Goal: Task Accomplishment & Management: Complete application form

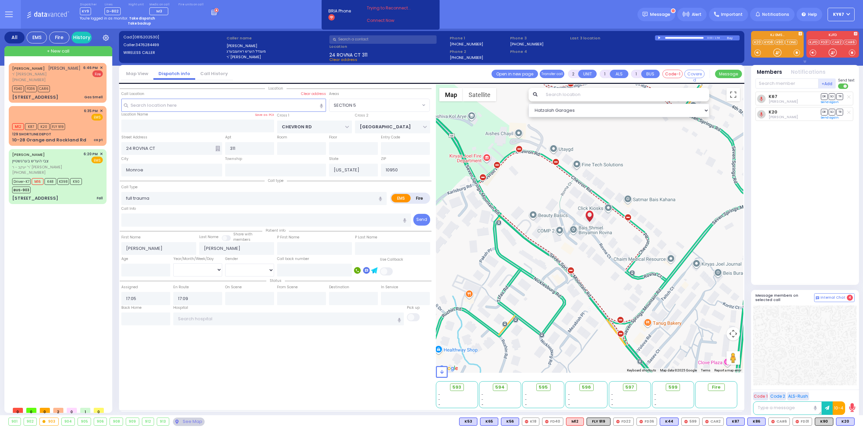
select select "SECTION 5"
select select
click at [90, 247] on div "MOSHE ELYA WEISSMANDEL משה אלי' ווייסמאנדל ר' שמואל דוד - הרר ארי' ראזענפעלד (8…" at bounding box center [59, 233] width 100 height 341
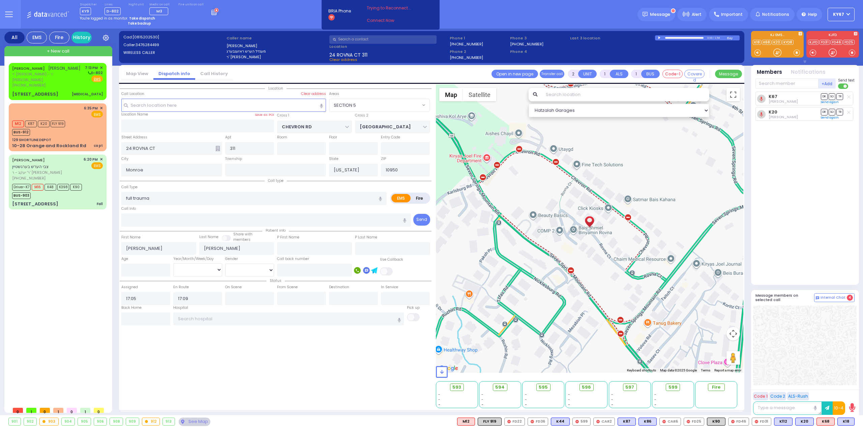
click at [57, 291] on div "YESHAYA WEISS ישעי' ווייס ר' יחזקאל פייבל - ר' יוסף יודא פישער (917) 214-7210 7…" at bounding box center [59, 233] width 100 height 341
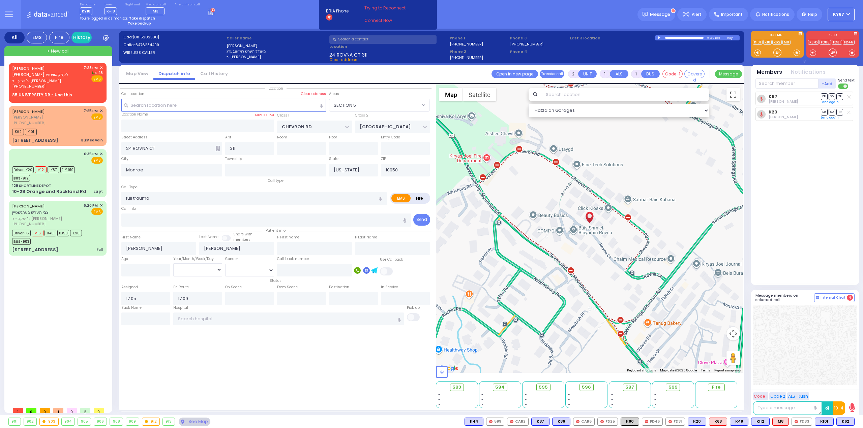
click at [817, 213] on div "K67 Joseph Blumenthal DR SO TR Sending text K20" at bounding box center [805, 186] width 100 height 188
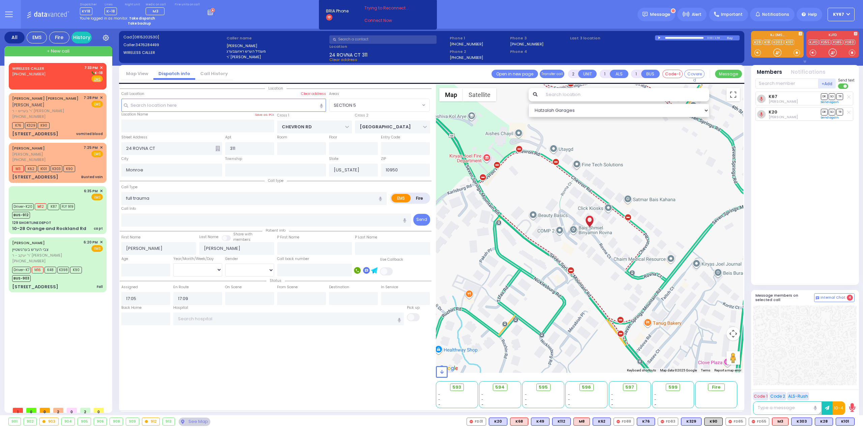
select select "SECTION 5"
select select
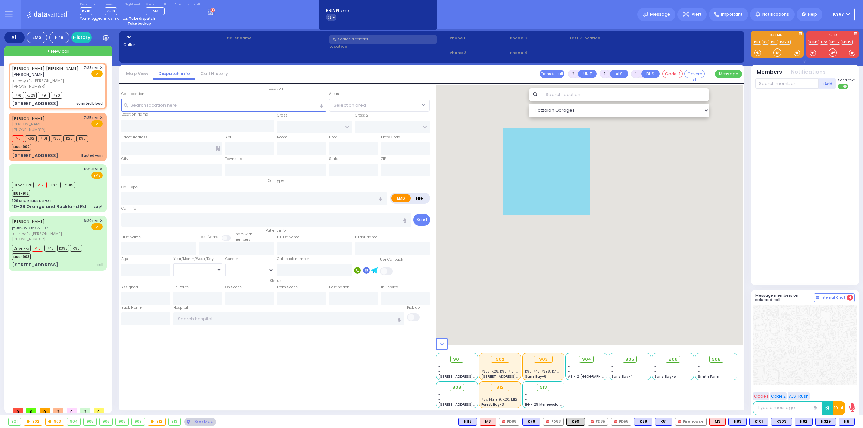
select select
type input "vomited blood"
radio input "true"
type input "MAYER DUVID"
type input "WEISS"
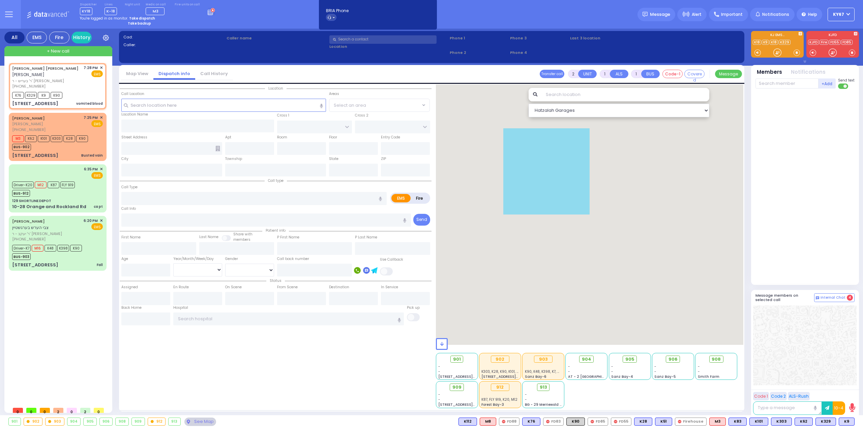
select select
type input "19:28"
type input "19:30"
select select "Hatzalah Garages"
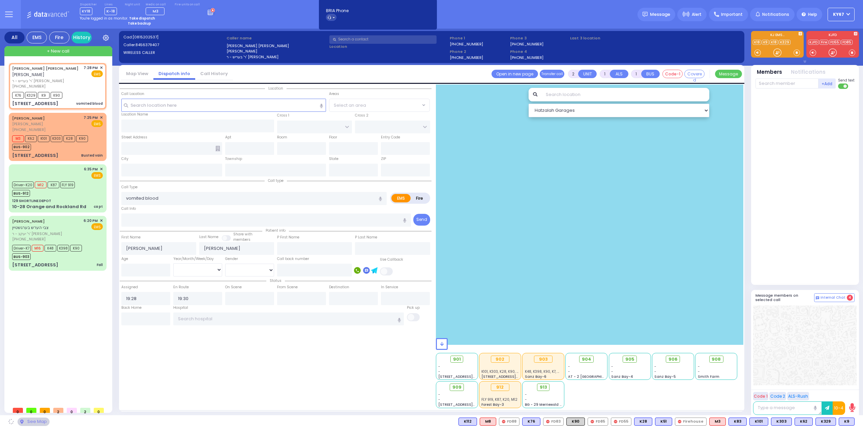
type input "STATE ROUTE 208"
type input "SLEEPY HOLLOW RD"
type input "2 MOUNTAIN RD"
type input "301"
type input "Monroe"
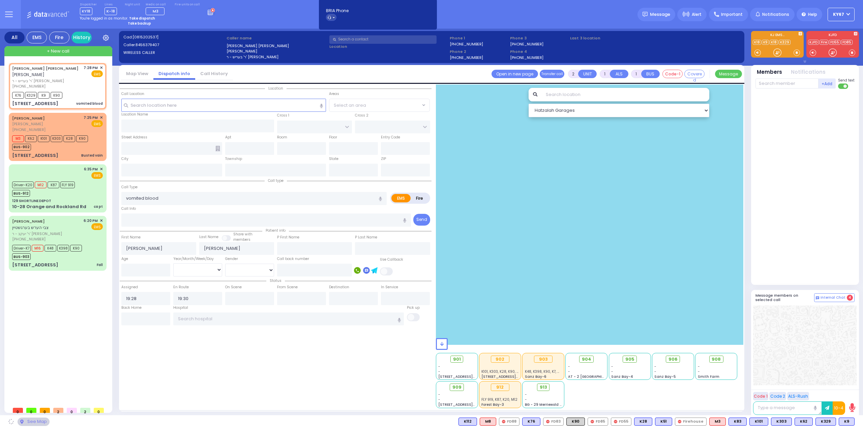
type input "New York"
type input "10950"
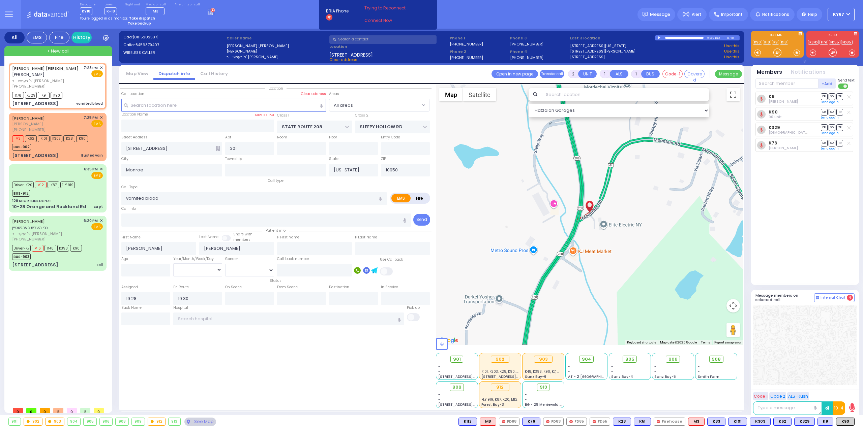
drag, startPoint x: 61, startPoint y: 355, endPoint x: 71, endPoint y: 353, distance: 9.9
click at [62, 354] on div "MAYER DUVID WEISS מאיר דוד ווייס ר' בעריש - ר' יצחק געלב (845) 637-9407 7:28 PM…" at bounding box center [59, 233] width 100 height 341
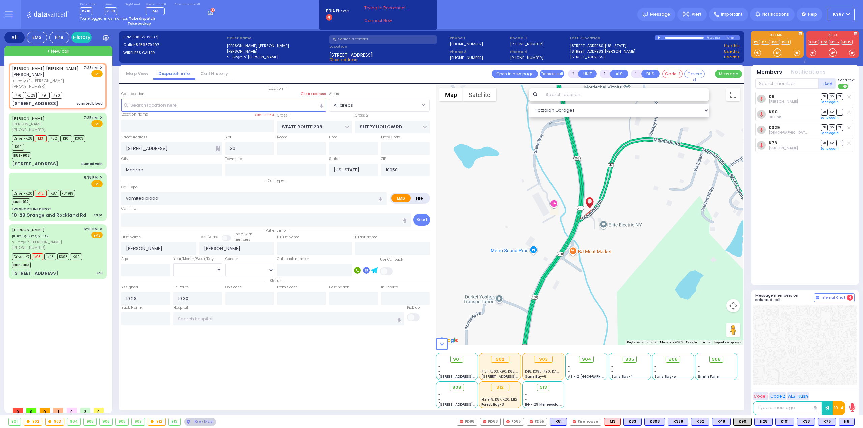
type input "6"
select select
radio input "true"
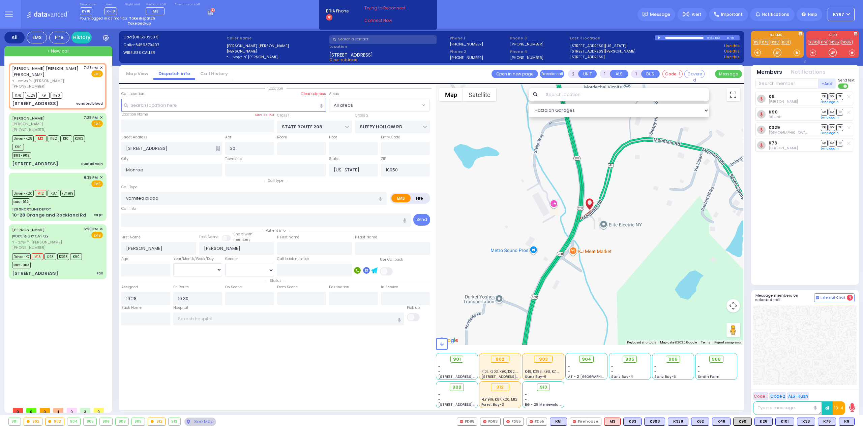
type input "Unknown"
select select "Year"
select select "Hatzalah Garages"
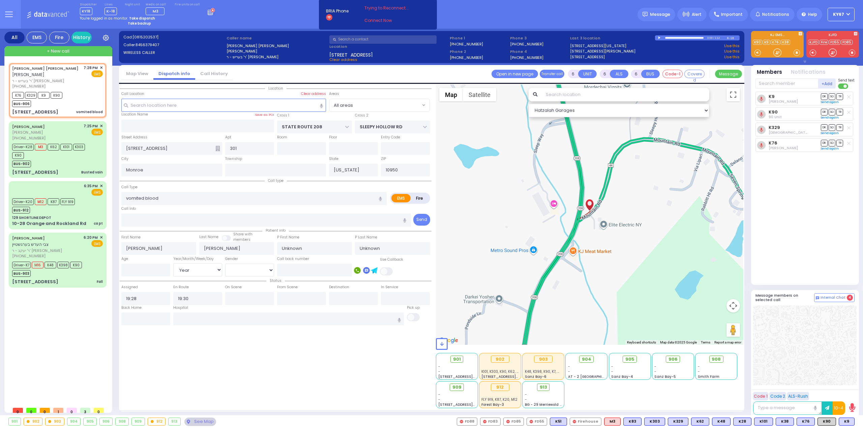
select select
radio input "true"
select select "Year"
select select "Hatzalah Garages"
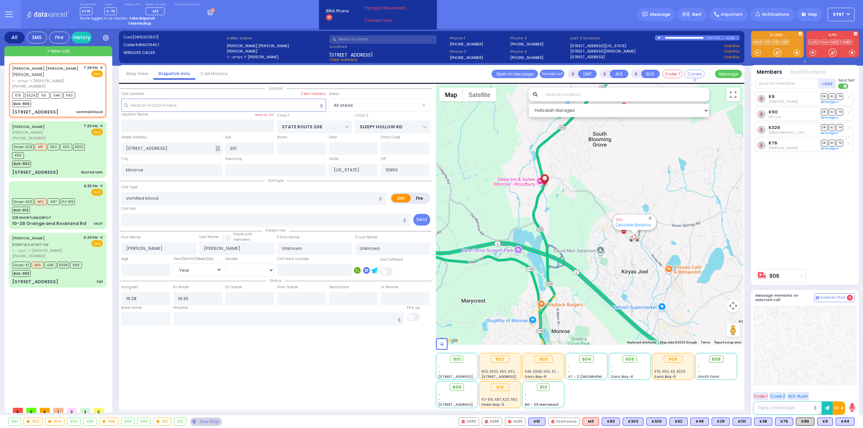
select select
radio input "true"
select select "Year"
select select "Hatzalah Garages"
select select
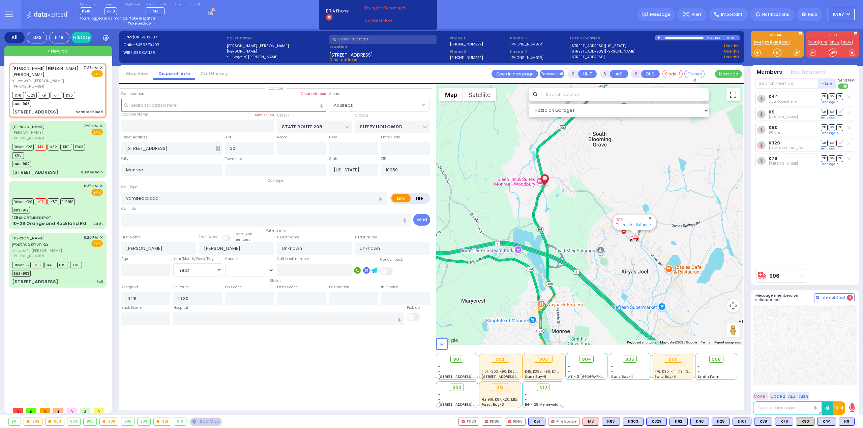
radio input "true"
type input "David"
type input "Weiss"
select select "Year"
select select "Hatzalah Garages"
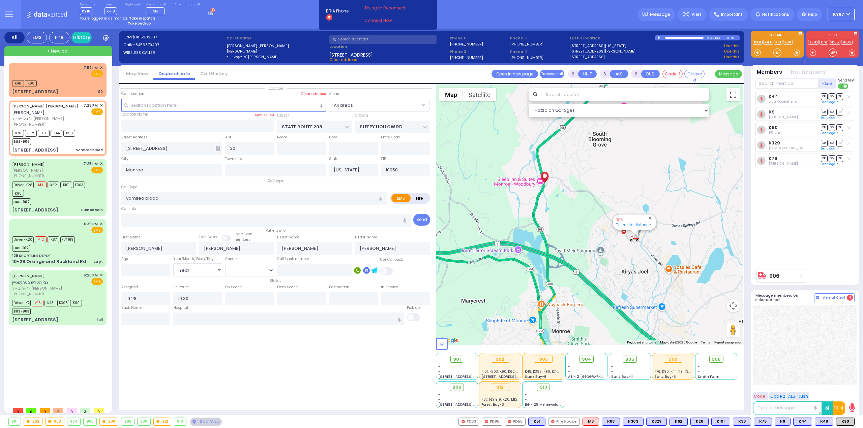
select select
radio input "true"
select select "Year"
select select "Hatzalah Garages"
select select
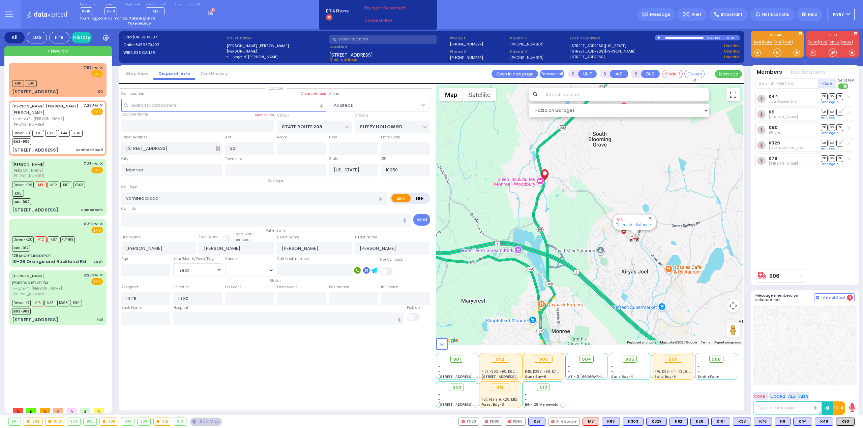
radio input "true"
select select "Year"
type input "19:35"
type input "20:01"
type input "21:40"
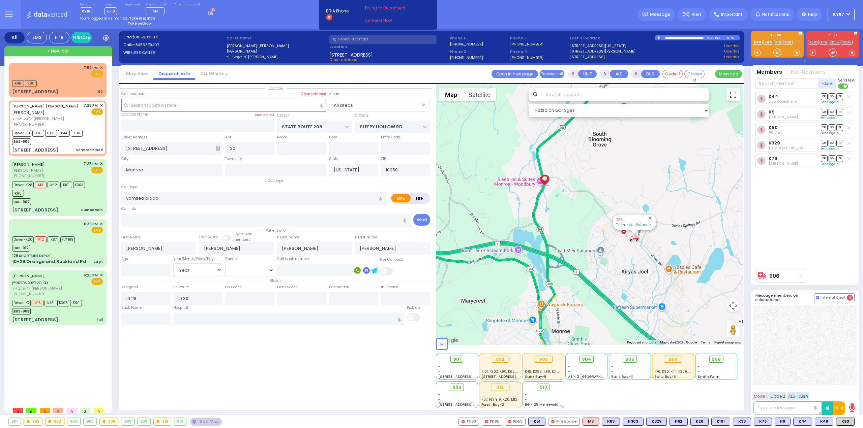
type input "22:00"
select select "Hatzalah Garages"
radio input "true"
select select "Year"
select select
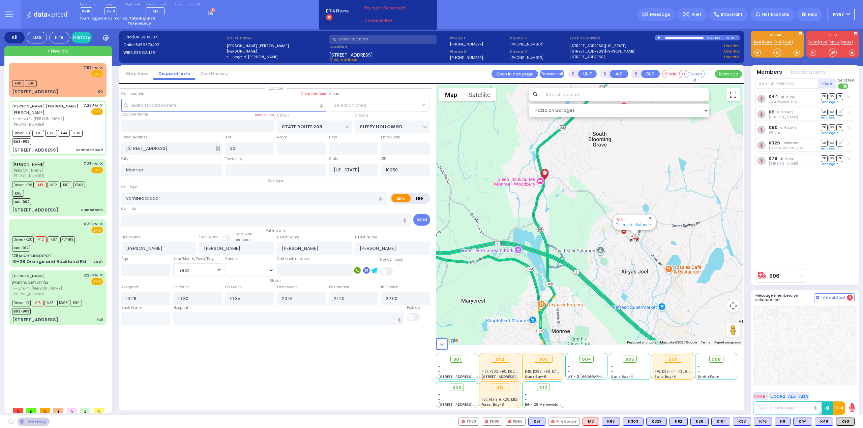
select select "Hatzalah Garages"
select select
radio input "true"
select select "Year"
select select "Hatzalah Garages"
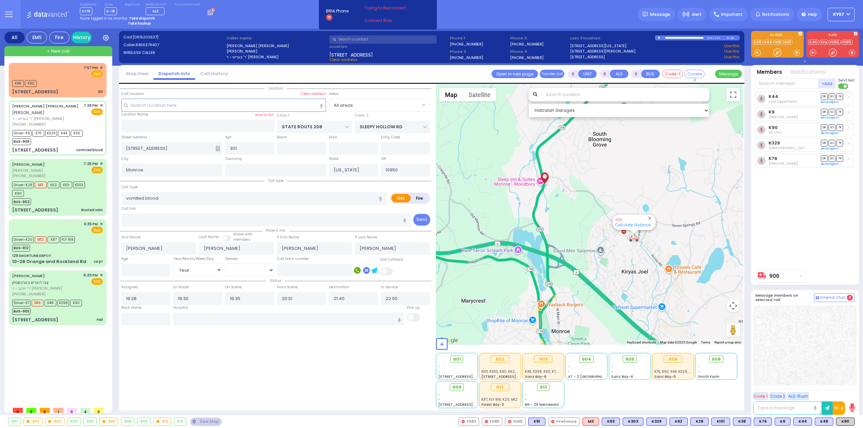
select select
radio input "true"
select select "Year"
select select "Hatzalah Garages"
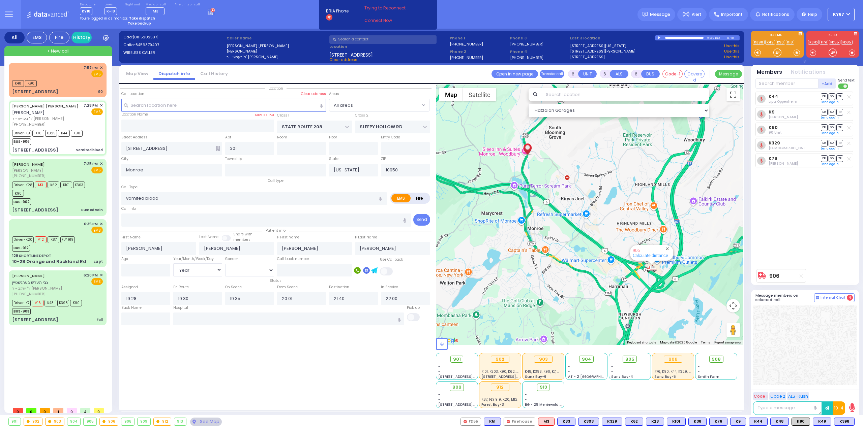
select select "Year"
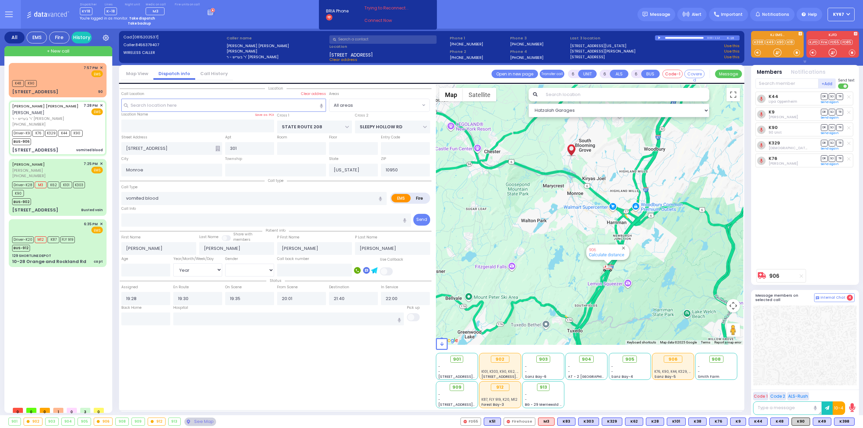
select select
radio input "true"
type input "62"
select select "Year"
select select "[DEMOGRAPHIC_DATA]"
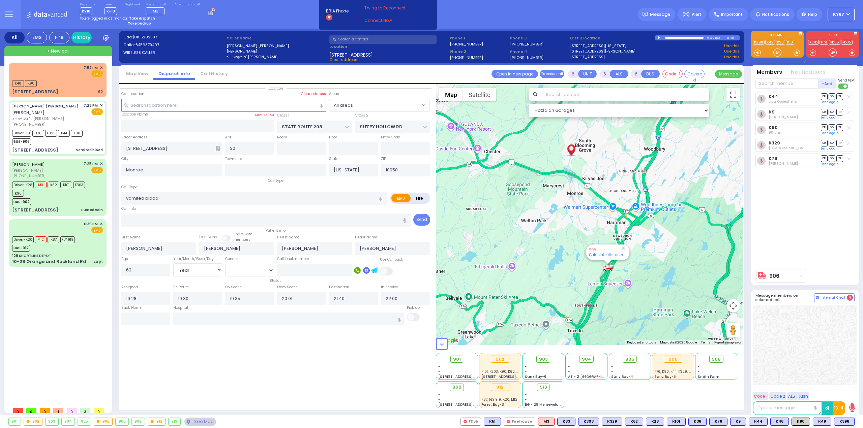
select select "Hatzalah Garages"
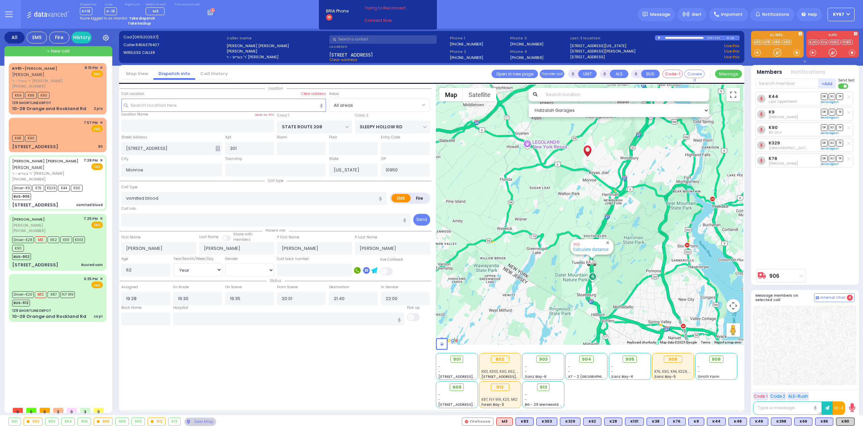
click at [811, 250] on div "K44 Lipa Oppenheim DR SO TR Sending text K9 DR" at bounding box center [805, 179] width 100 height 174
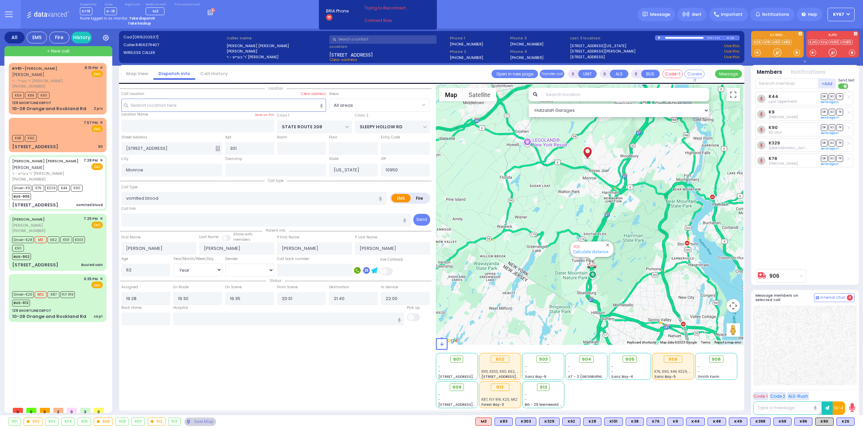
select select
radio input "true"
select select "Year"
select select "[DEMOGRAPHIC_DATA]"
select select "Hatzalah Garages"
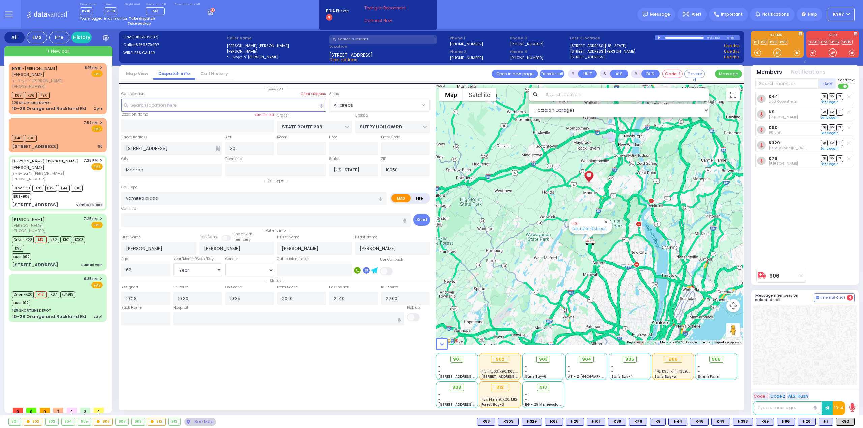
select select
radio input "true"
select select "Year"
select select "[DEMOGRAPHIC_DATA]"
type input "New York Presbyterian Hospital- Columbia Campus 622, West 168th Street New York…"
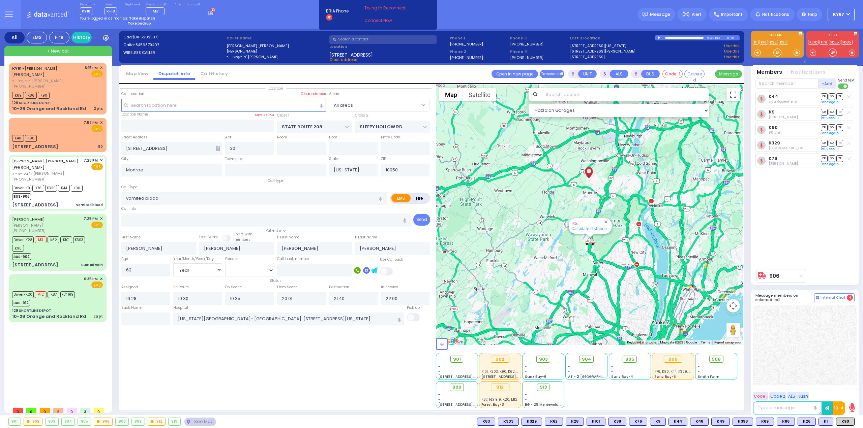
select select "Hatzalah Garages"
select select
radio input "true"
select select "Year"
select select "[DEMOGRAPHIC_DATA]"
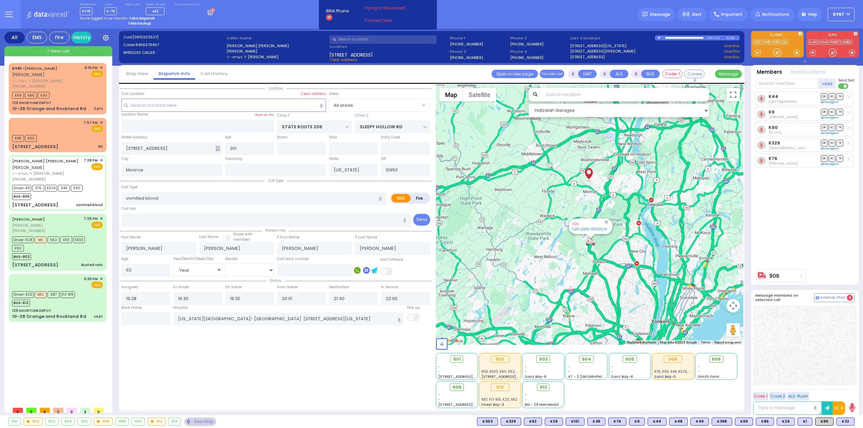
select select "Hatzalah Garages"
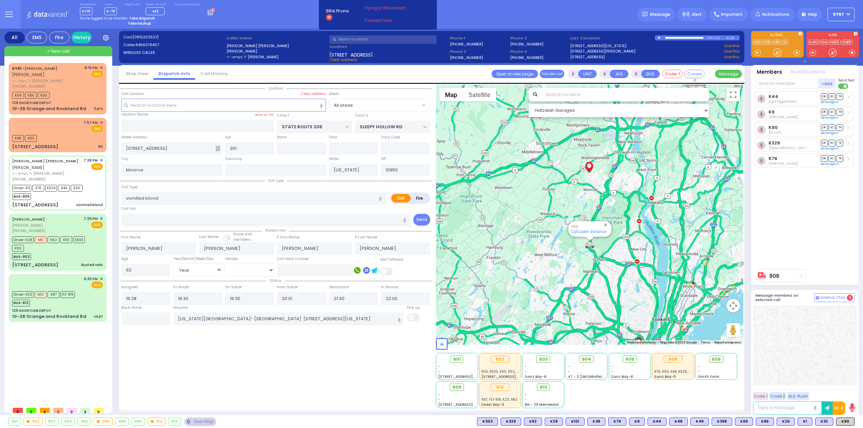
select select
radio input "true"
select select "Year"
select select "[DEMOGRAPHIC_DATA]"
select select "Hatzalah Garages"
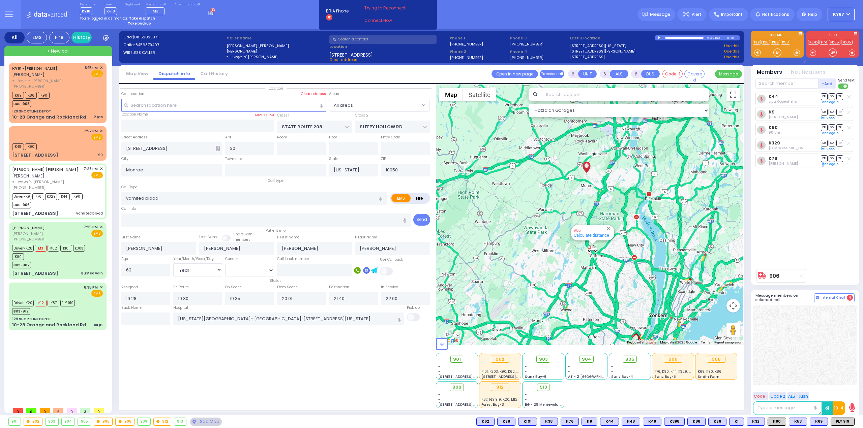
drag, startPoint x: 823, startPoint y: 247, endPoint x: 824, endPoint y: 241, distance: 5.9
click at [824, 247] on div "K44 Lipa Oppenheim DR SO TR Sending text K9 DR" at bounding box center [805, 179] width 100 height 174
select select
radio input "true"
select select "Year"
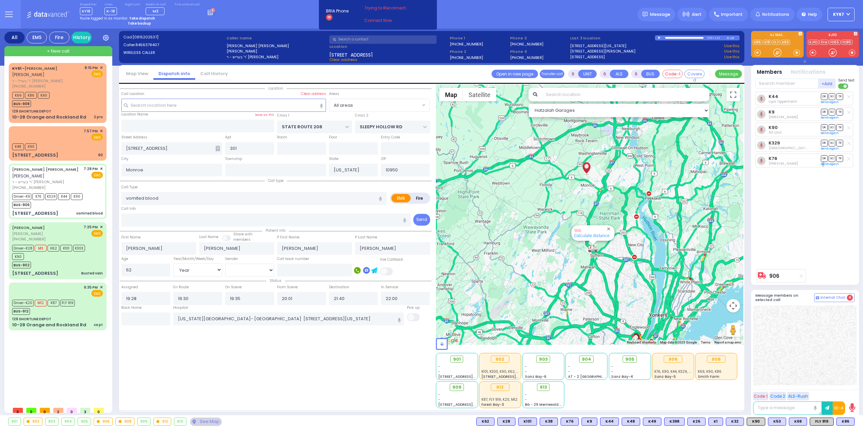
select select "[DEMOGRAPHIC_DATA]"
select select "Hatzalah Garages"
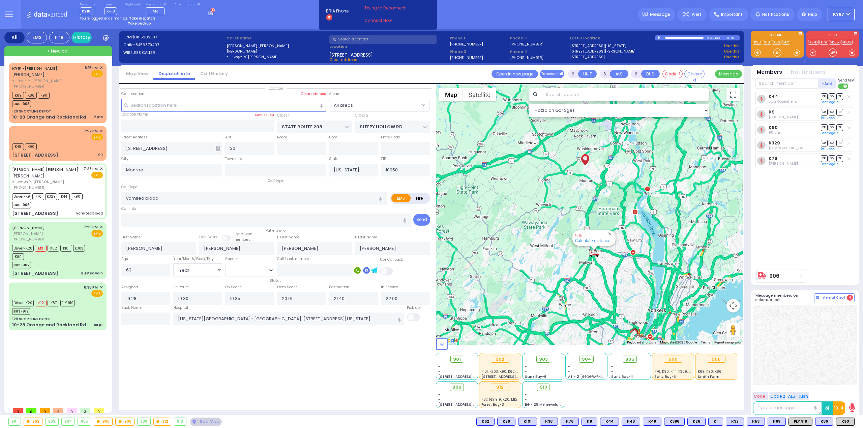
select select
radio input "true"
select select "Year"
select select "[DEMOGRAPHIC_DATA]"
select select "Hatzalah Garages"
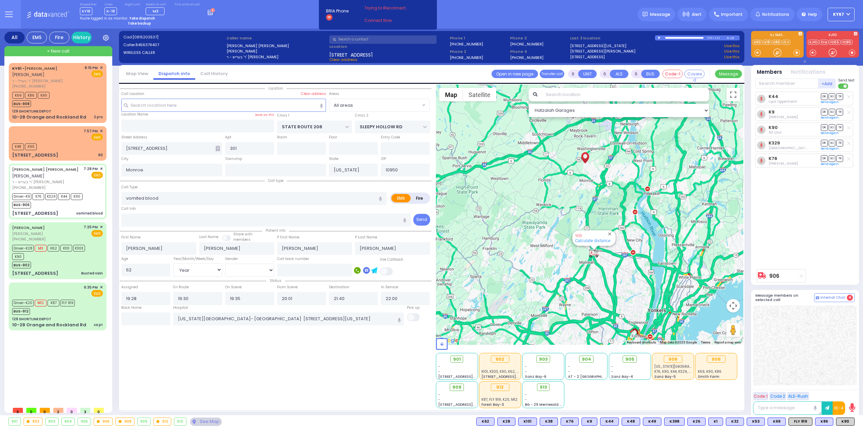
click at [210, 12] on circle at bounding box center [212, 10] width 4 height 4
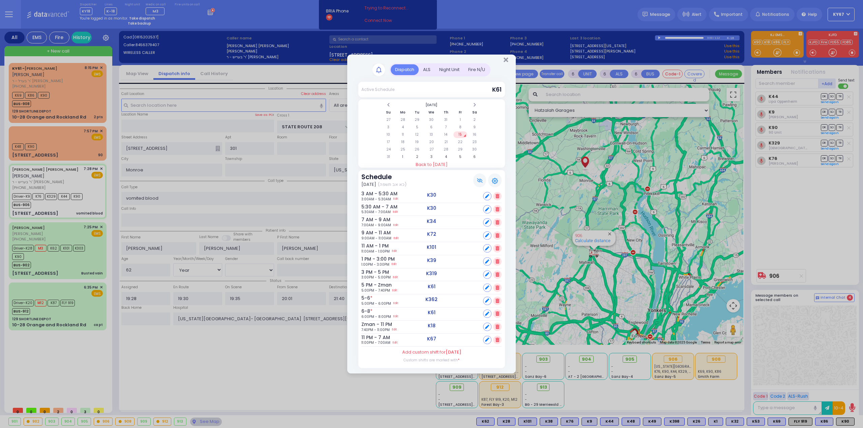
click at [479, 71] on div "Fire N/U" at bounding box center [477, 69] width 26 height 11
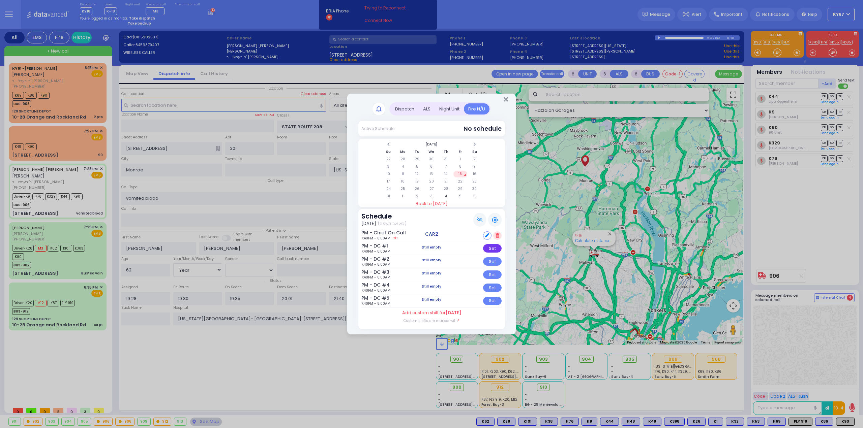
click at [494, 247] on div "Set" at bounding box center [492, 248] width 19 height 8
select select
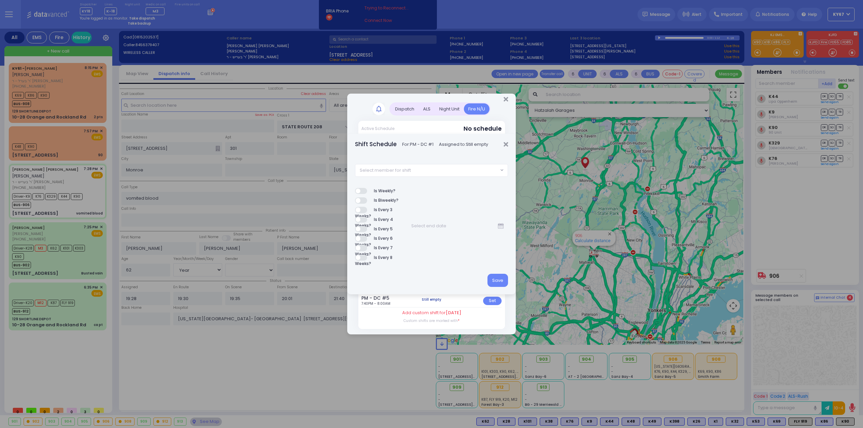
click at [418, 171] on span "Select member for shift" at bounding box center [426, 170] width 143 height 12
type input "82"
select select "ad62ac1c-8eb1-498c-0c51-d9fa81f3ebb1"
click at [499, 281] on button "Save" at bounding box center [497, 280] width 21 height 13
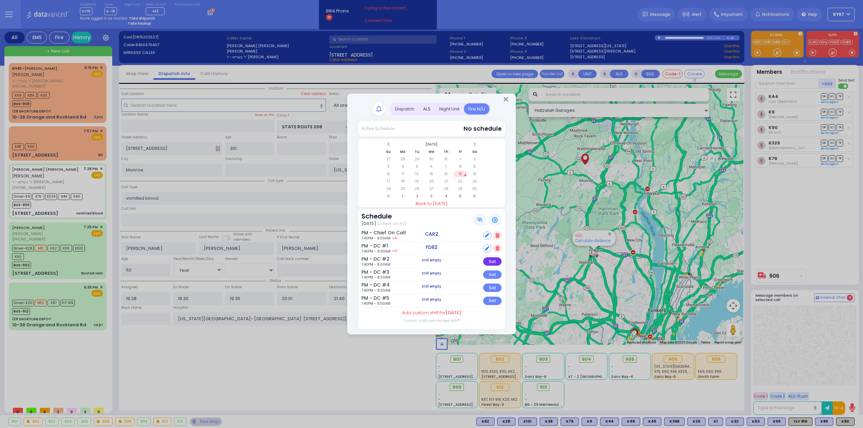
click at [490, 265] on div "Set" at bounding box center [492, 261] width 19 height 8
select select
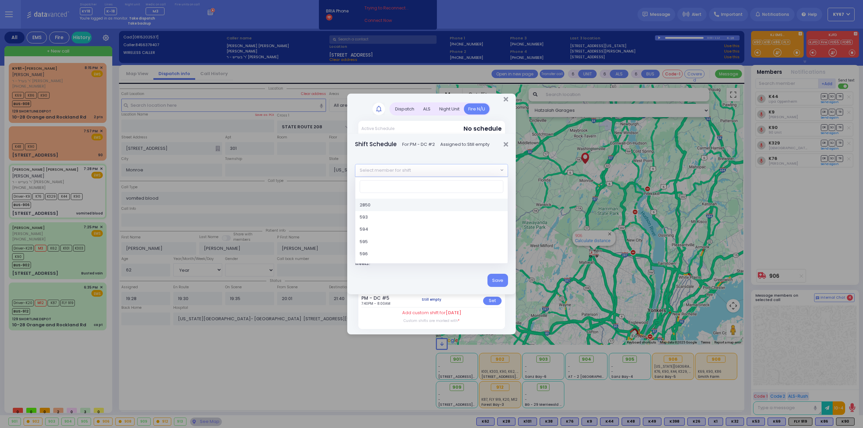
click at [445, 168] on span "Select member for shift" at bounding box center [426, 170] width 143 height 12
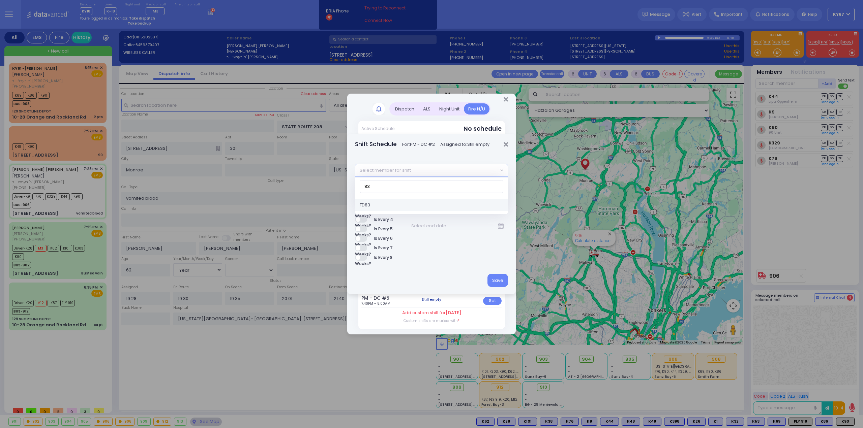
type input "83"
select select "1cc3a844-2c3a-4050-a9c4-896a512a3f2f"
click at [499, 280] on button "Save" at bounding box center [497, 280] width 21 height 13
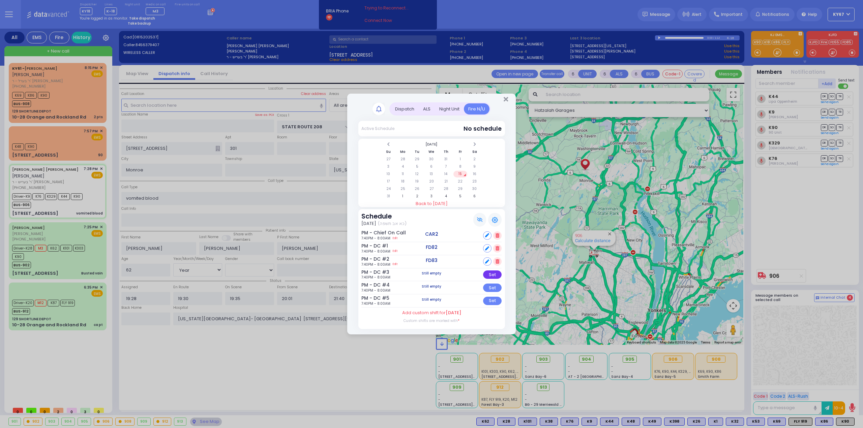
click at [487, 275] on div "Set" at bounding box center [492, 275] width 19 height 8
select select
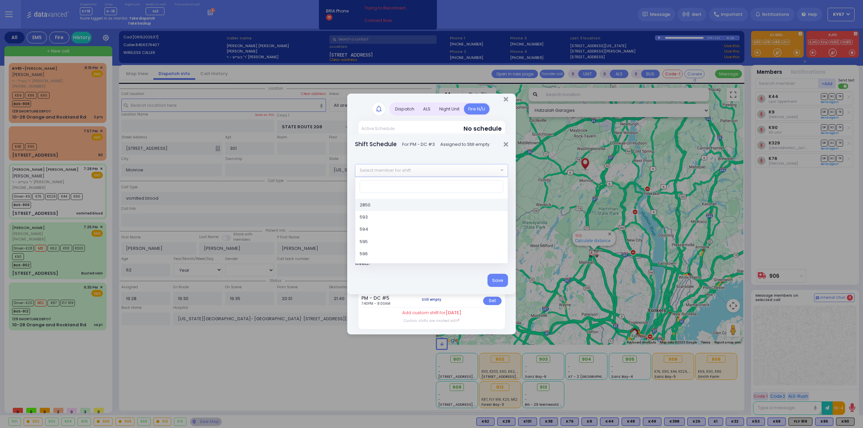
click at [435, 169] on span "Select member for shift" at bounding box center [426, 170] width 143 height 12
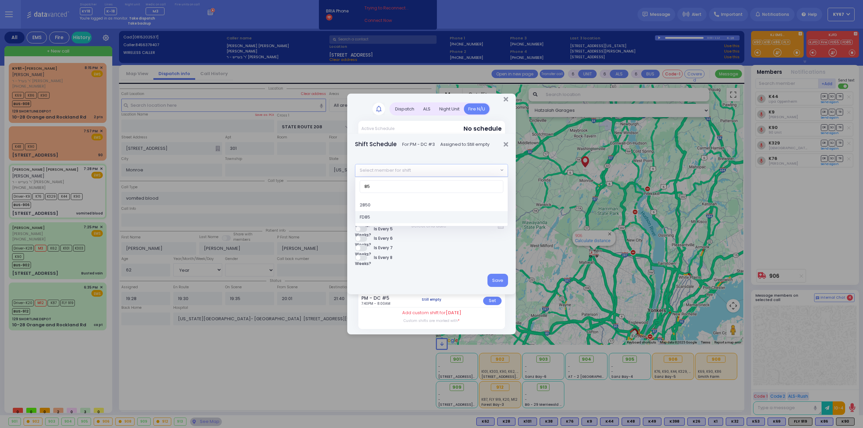
type input "85"
select select "f0e77f2f-92c9-46f6-b2fe-e32e8d523598"
click at [490, 281] on button "Save" at bounding box center [497, 280] width 21 height 13
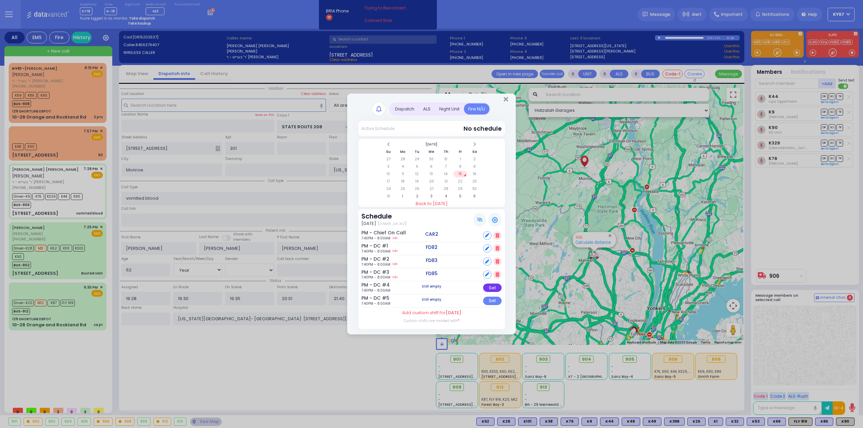
click at [496, 288] on div "Set" at bounding box center [492, 288] width 19 height 8
select select
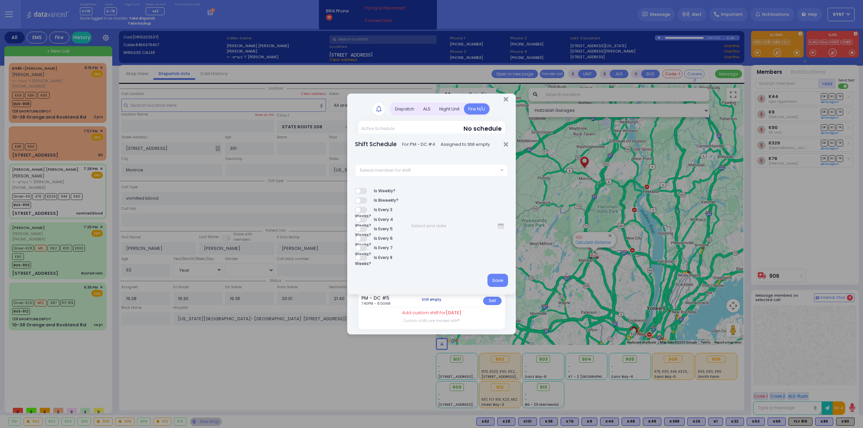
click at [443, 168] on span "Select member for shift" at bounding box center [426, 170] width 143 height 12
type input "88"
select select "d399c006-8af9-07f5-26db-295dd94ca1ff"
click at [499, 280] on button "Save" at bounding box center [497, 280] width 21 height 13
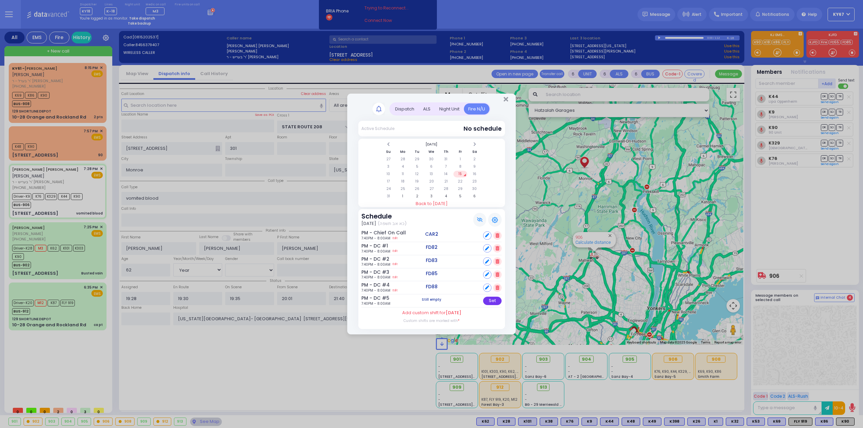
click at [495, 299] on div "Set" at bounding box center [492, 301] width 19 height 8
select select
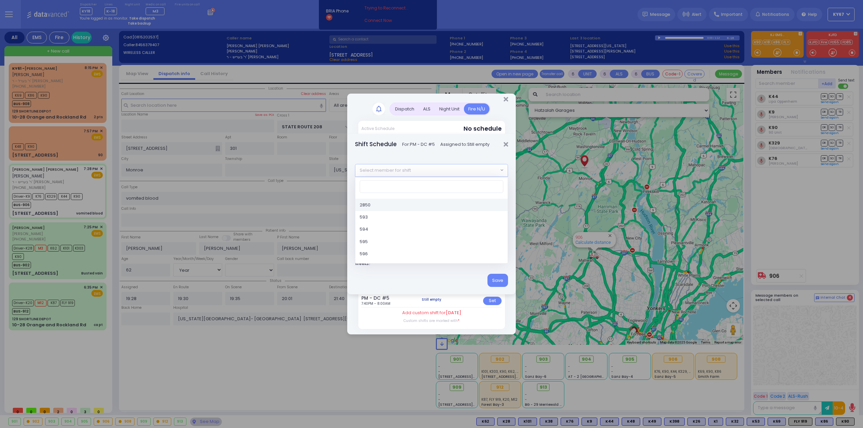
click at [422, 171] on span "Select member for shift" at bounding box center [426, 170] width 143 height 12
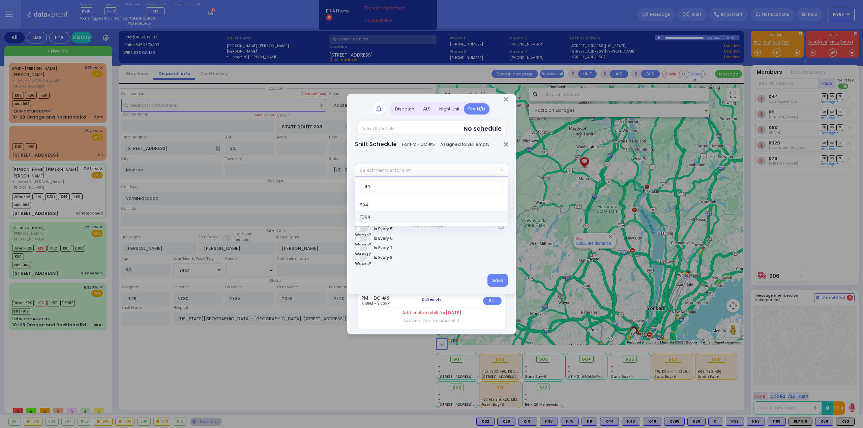
type input "94"
select select "0cd32439-b0cb-40fb-b73e-8330cfb13472"
click at [499, 280] on button "Save" at bounding box center [497, 280] width 21 height 13
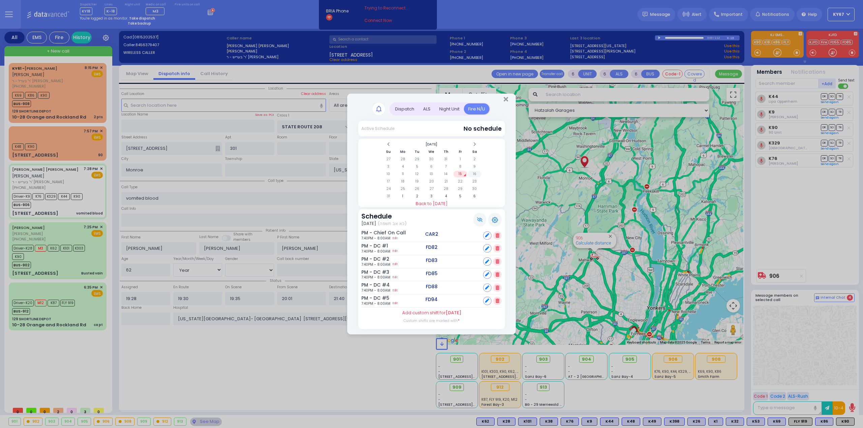
click at [475, 174] on td "16" at bounding box center [475, 174] width 14 height 7
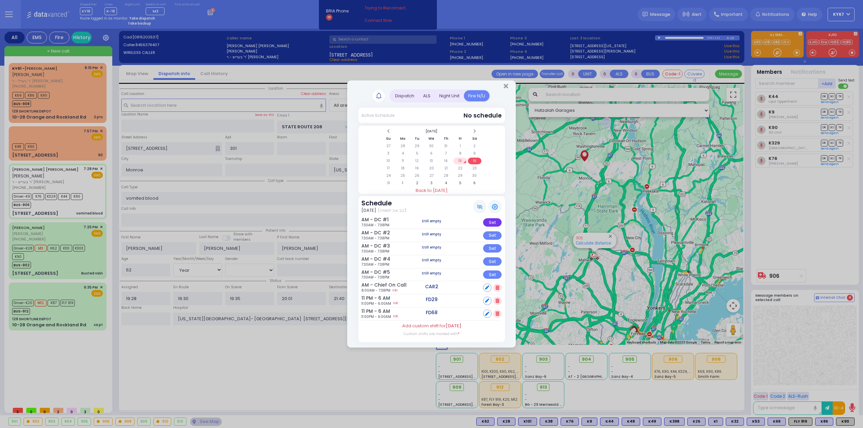
click at [492, 221] on div "Set" at bounding box center [492, 222] width 19 height 8
select select
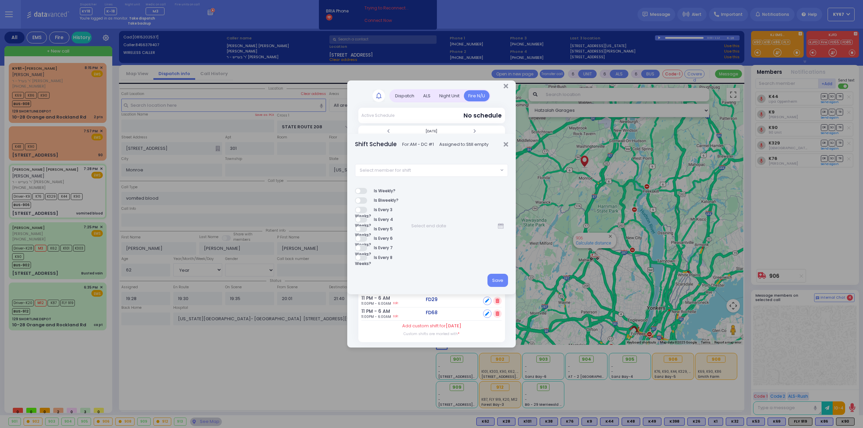
click at [410, 168] on span "Select member for shift" at bounding box center [384, 170] width 51 height 7
type input "80"
select select "7b6e74eb-24cb-13fb-116b-dd2ca8c18dcd"
click at [491, 276] on button "Save" at bounding box center [497, 280] width 21 height 13
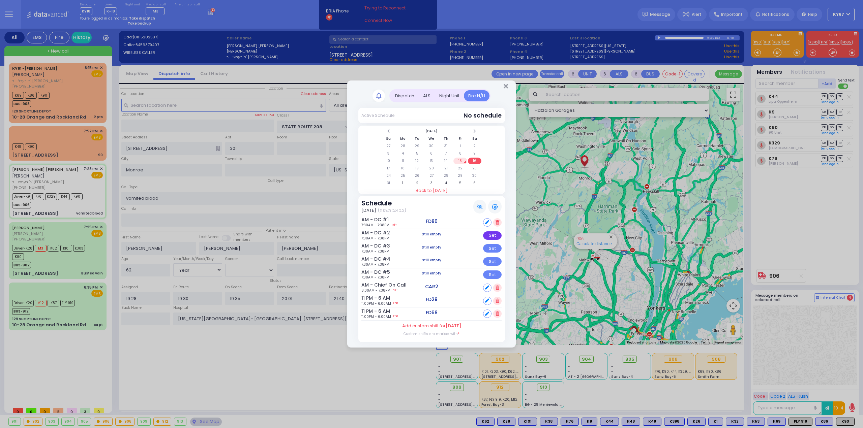
click at [489, 237] on div "Set" at bounding box center [492, 235] width 19 height 8
select select
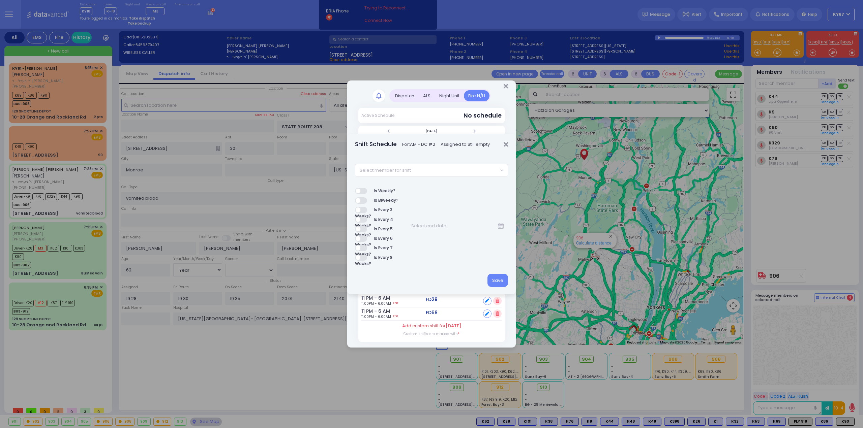
click at [438, 164] on div "2850 593 594 595 596 597 599 CAR1 CAR2 CAR3 CAR4 CAR5 CAR6 DC3 F9767 FD07 FD08 …" at bounding box center [431, 210] width 168 height 111
click at [435, 168] on span "Select member for shift" at bounding box center [426, 170] width 143 height 12
type input "82"
select select "ad62ac1c-8eb1-498c-0c51-d9fa81f3ebb1"
click at [503, 280] on button "Save" at bounding box center [497, 280] width 21 height 13
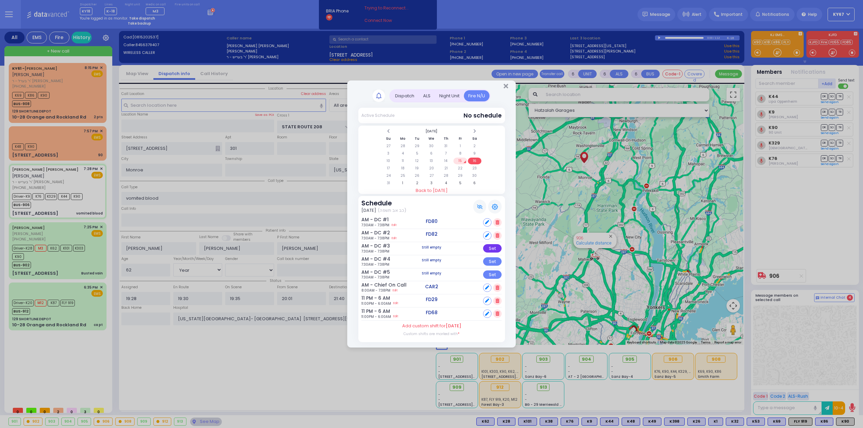
click at [493, 249] on div "Set" at bounding box center [492, 248] width 19 height 8
select select
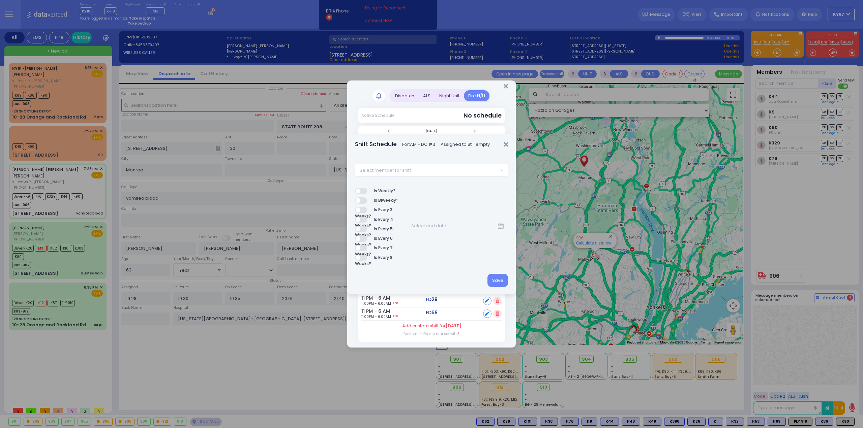
click at [442, 170] on span "Select member for shift" at bounding box center [426, 170] width 143 height 12
type input "83"
select select "1cc3a844-2c3a-4050-a9c4-896a512a3f2f"
click at [492, 281] on button "Save" at bounding box center [497, 280] width 21 height 13
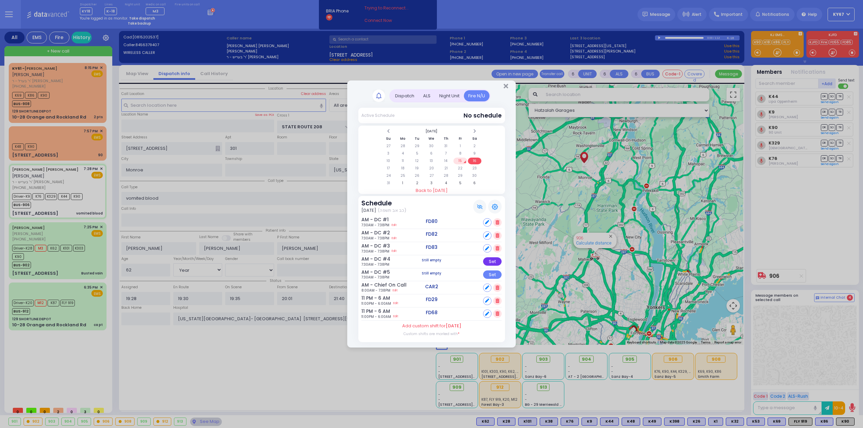
click at [494, 258] on div "Set" at bounding box center [492, 261] width 19 height 8
select select
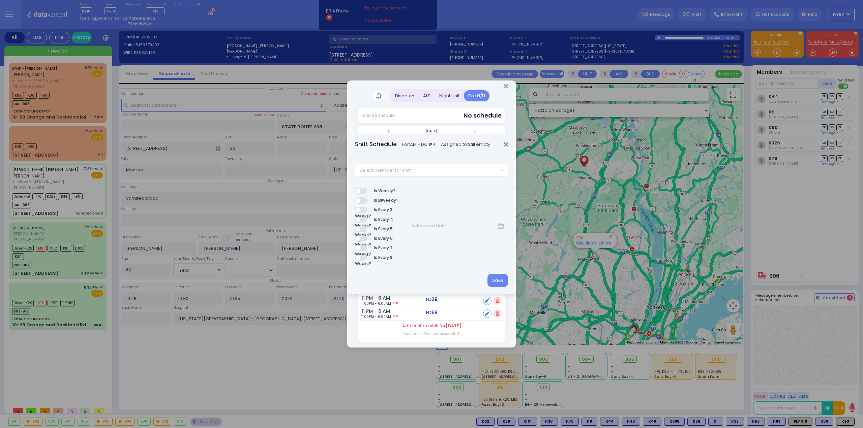
click at [418, 169] on span "Select member for shift" at bounding box center [426, 170] width 143 height 12
type input "88"
select select "d399c006-8af9-07f5-26db-295dd94ca1ff"
click at [500, 282] on button "Save" at bounding box center [497, 280] width 21 height 13
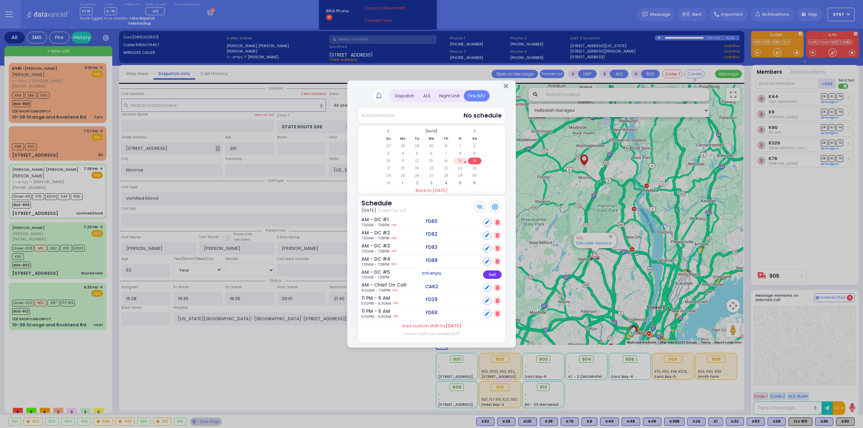
click at [492, 275] on div "Set" at bounding box center [492, 275] width 19 height 8
select select
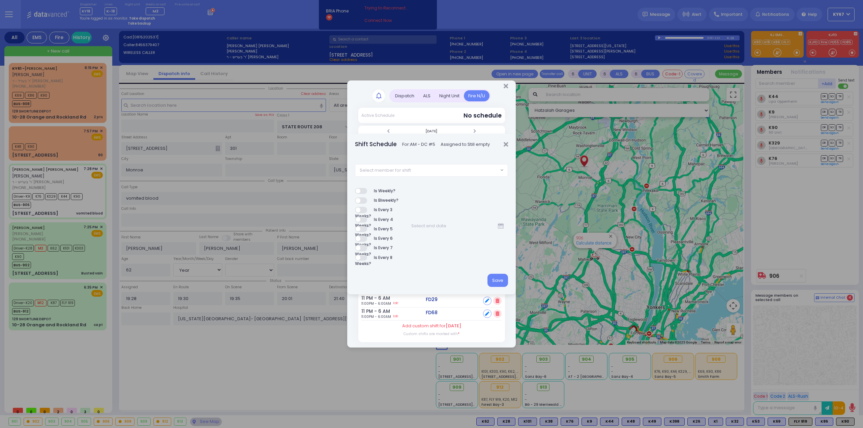
click at [420, 168] on span "Select member for shift" at bounding box center [426, 170] width 143 height 12
type input "92"
select select "6c4950ea-4cc0-4a2a-b159-8978e5b52d02"
click at [496, 282] on button "Save" at bounding box center [497, 280] width 21 height 13
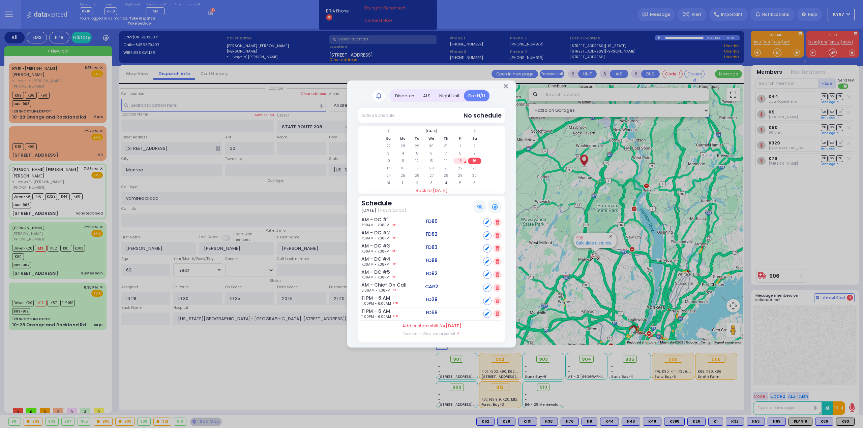
click at [457, 160] on td "15" at bounding box center [460, 161] width 14 height 7
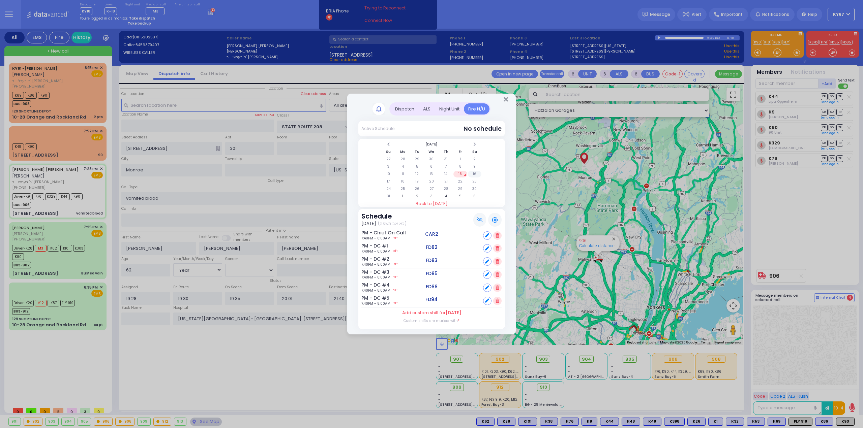
click at [475, 175] on td "16" at bounding box center [475, 174] width 14 height 7
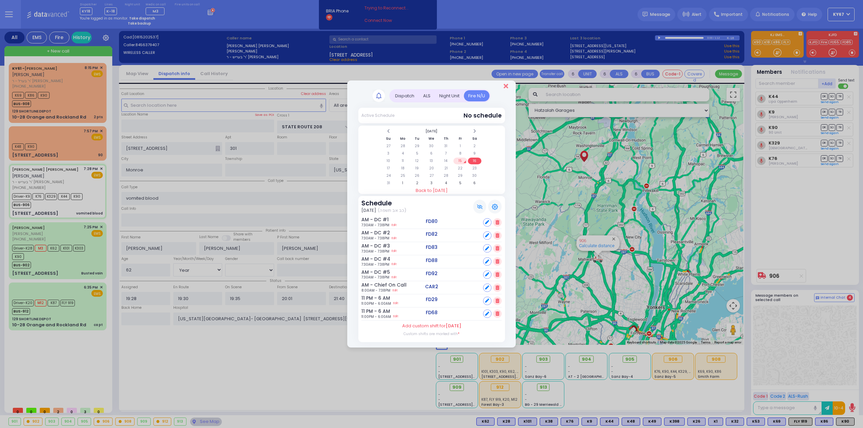
click at [505, 86] on icon "Close" at bounding box center [505, 86] width 4 height 7
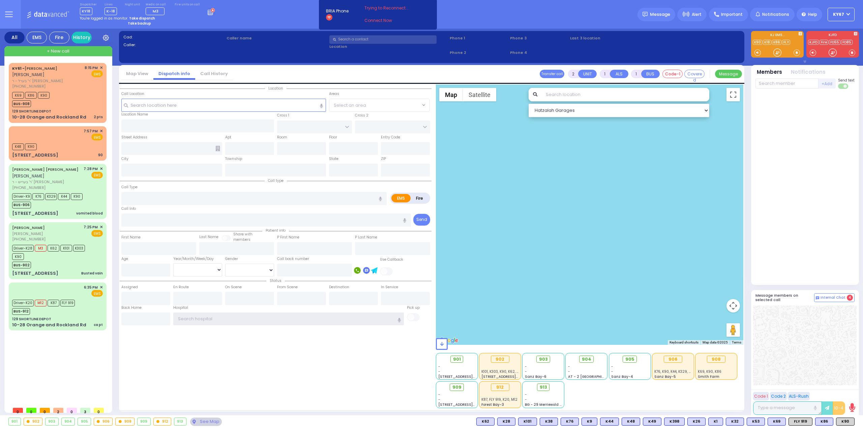
type input "Ky67"
click at [582, 393] on div "901 - - [STREET_ADDRESS][PERSON_NAME] - - - -" at bounding box center [590, 380] width 308 height 56
click at [210, 12] on rect at bounding box center [210, 12] width 1 height 1
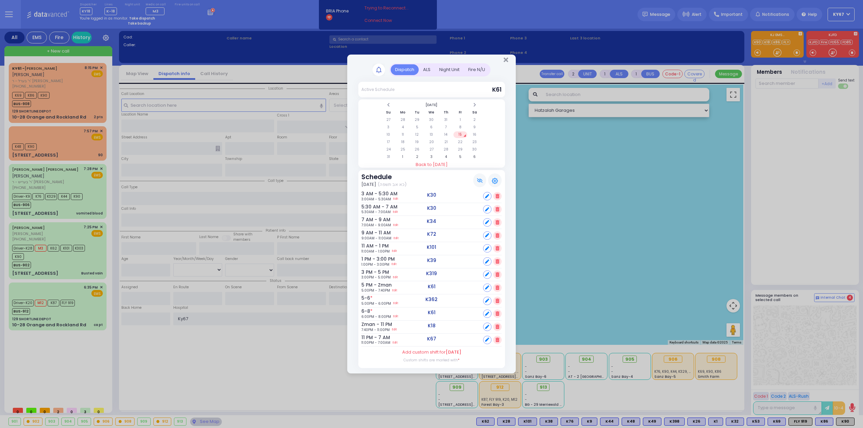
click at [479, 67] on div "Fire N/U" at bounding box center [477, 69] width 26 height 11
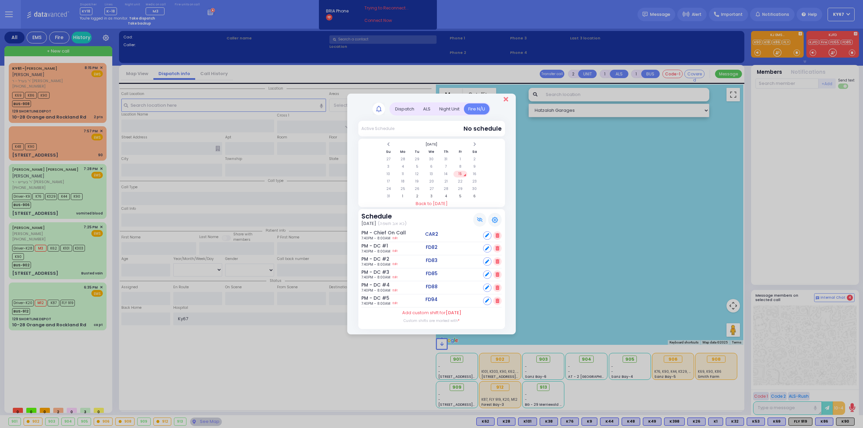
click at [506, 100] on icon "Close" at bounding box center [505, 99] width 4 height 7
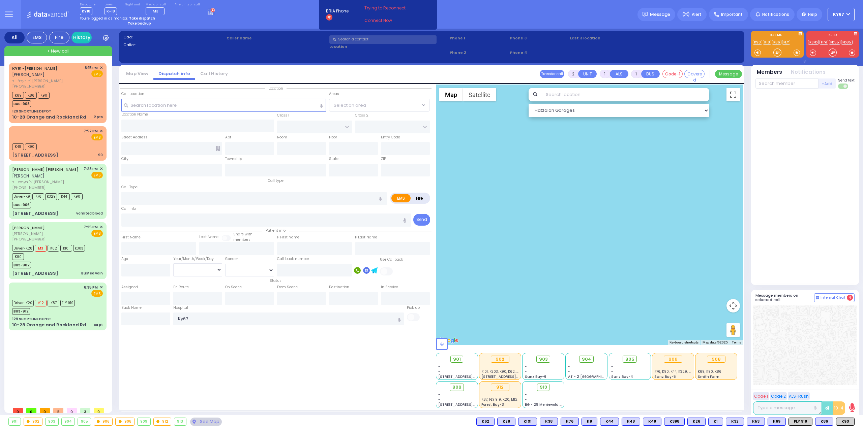
click at [327, 358] on div "Location State ZIP" at bounding box center [276, 247] width 312 height 324
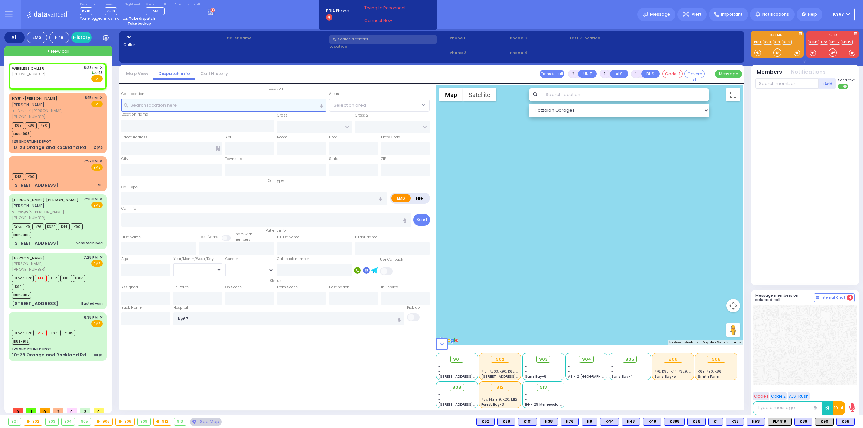
select select
radio input "true"
select select
type input "20:28"
select select "Hatzalah Garages"
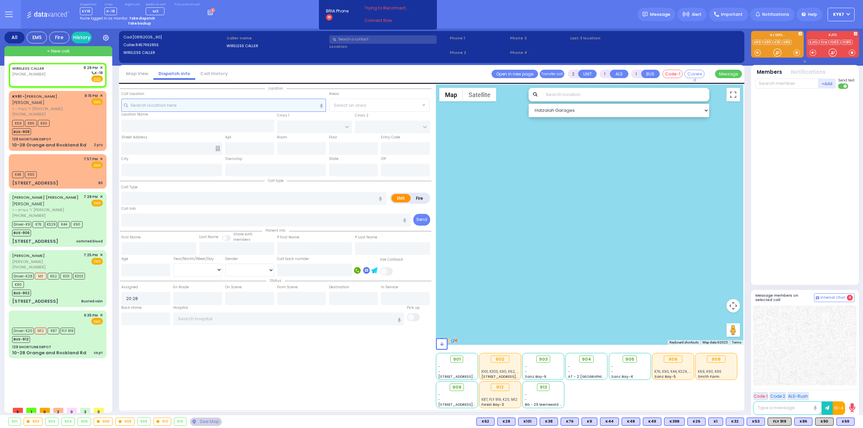
select select
radio input "true"
select select
select select "Hatzalah Garages"
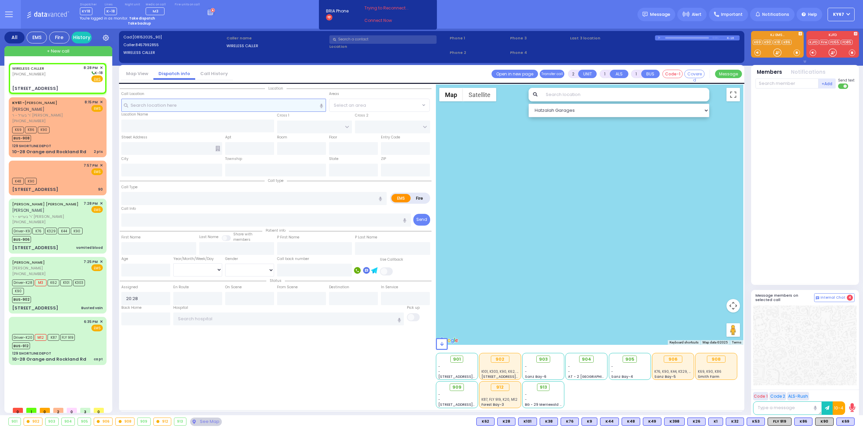
select select
radio input "true"
select select
select select "Hatzalah Garages"
type input "SEVEN SPRINGS MOUNTAIN RD"
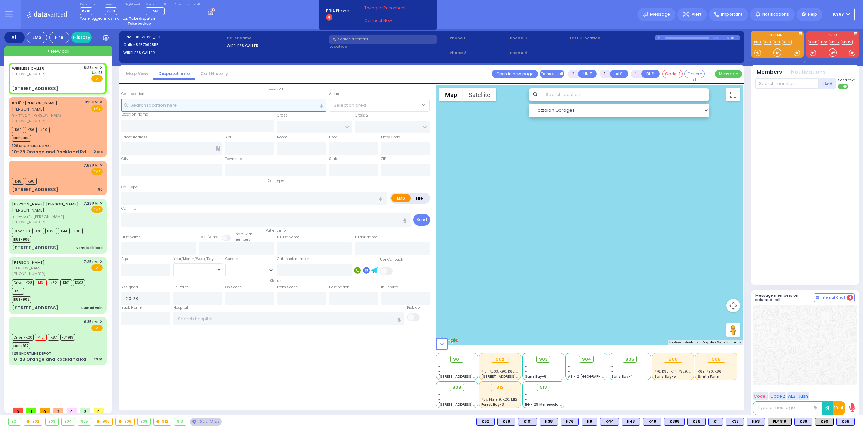
type input "CHEVRON RD"
type input "19 Karlsburg Road"
type input "Monroe"
type input "[US_STATE]"
type input "10950"
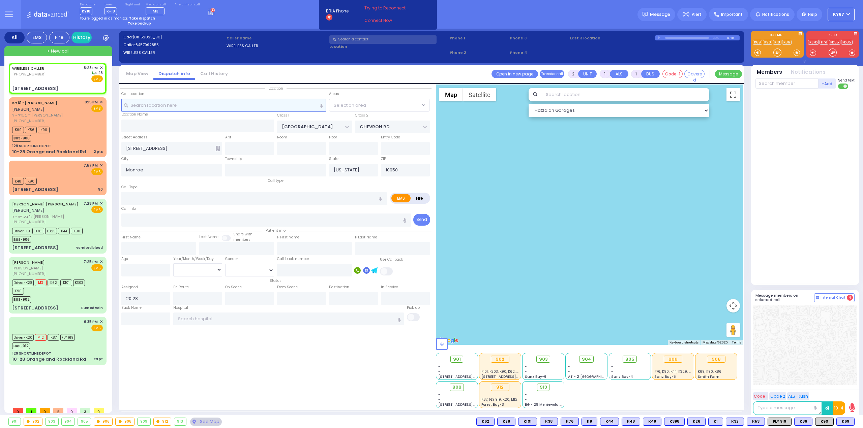
select select "SECTION 5"
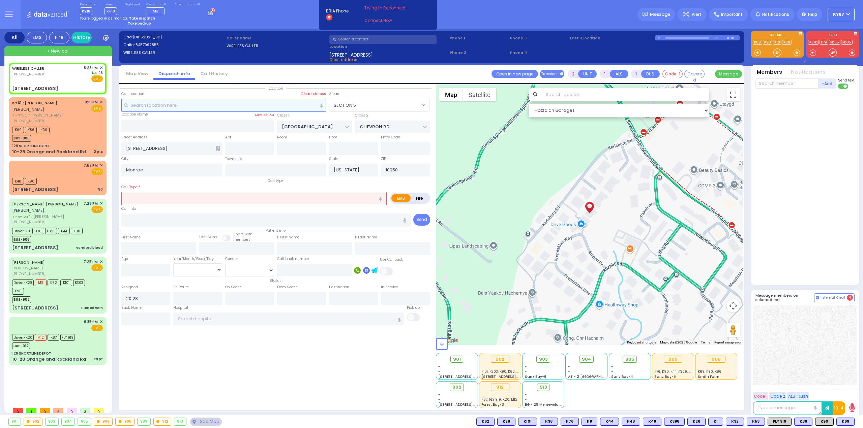
select select
radio input "true"
select select
select select "Hatzalah Garages"
type input "012"
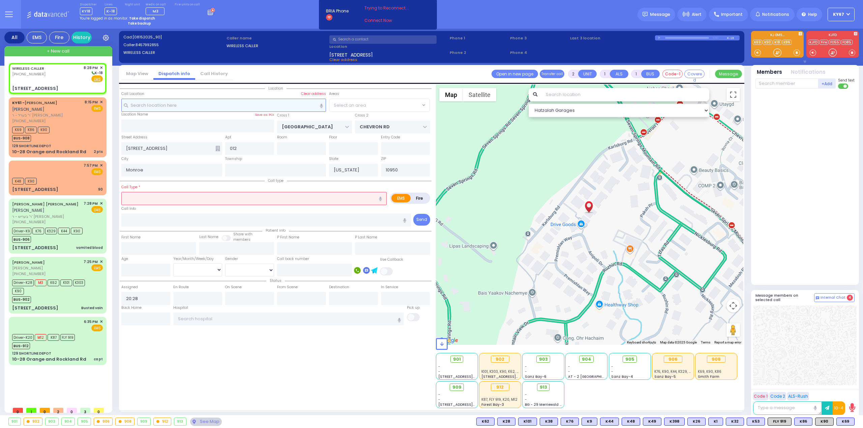
select select "SECTION 5"
select select
type input "Hemorrhage"
radio input "true"
select select
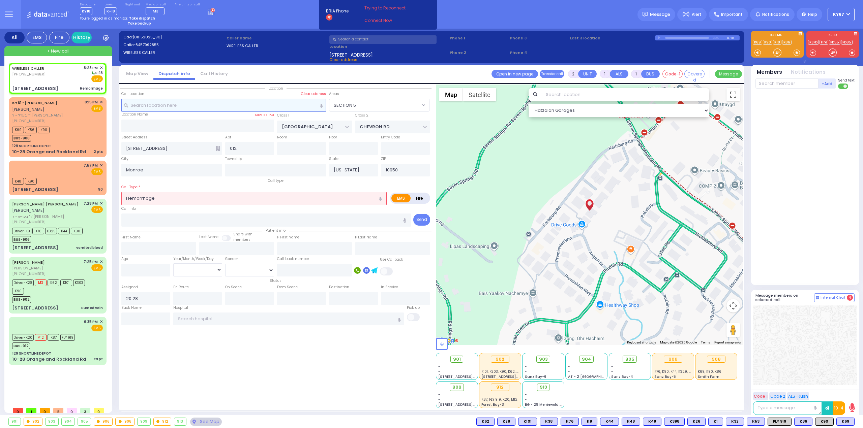
select select "Hatzalah Garages"
select select "SECTION 5"
select select
radio input "true"
select select
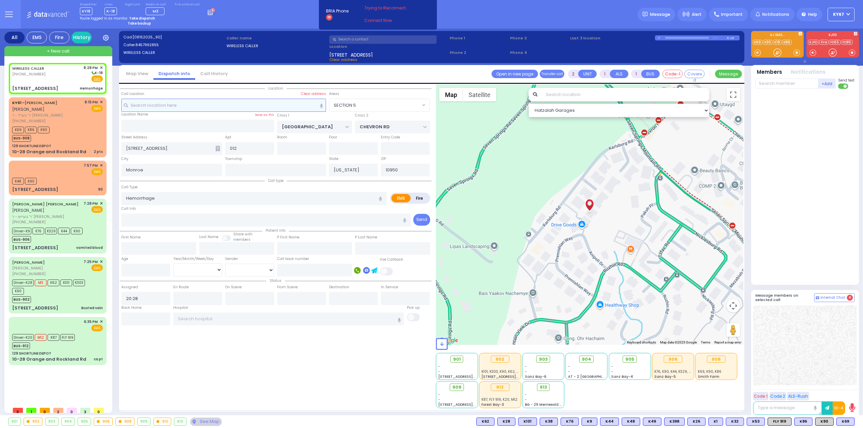
type input "Good Samaritan Hospital"
select select "Hatzalah Garages"
select select "SECTION 5"
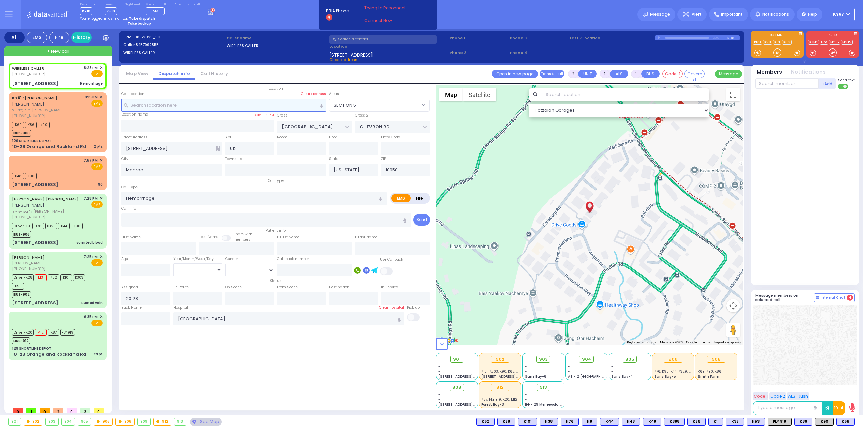
select select
radio input "true"
select select
select select "Hatzalah Garages"
select select "SECTION 5"
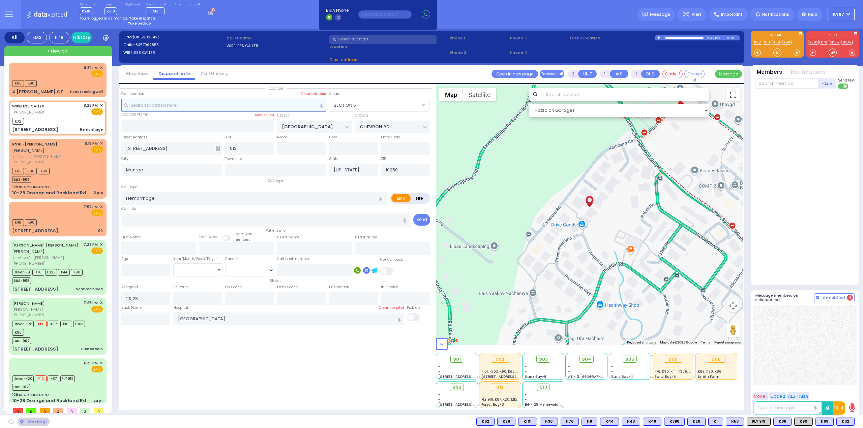
select select
radio input "true"
select select
type input "20:31"
select select "Hatzalah Garages"
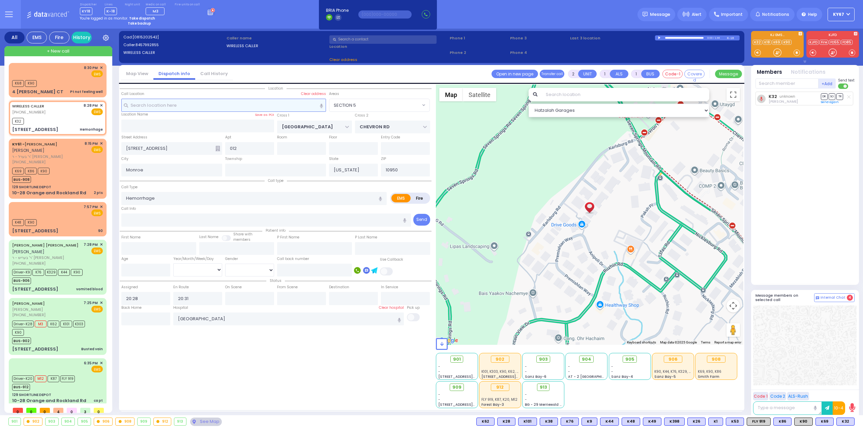
select select "SECTION 5"
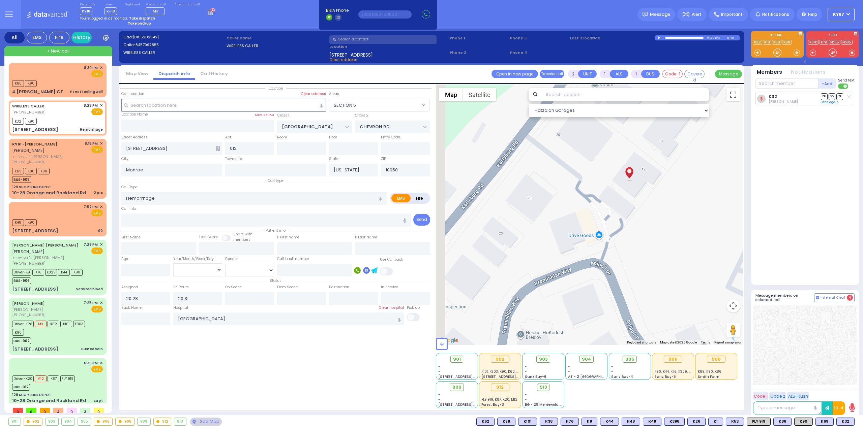
select select
radio input "true"
select select
select select "Hatzalah Garages"
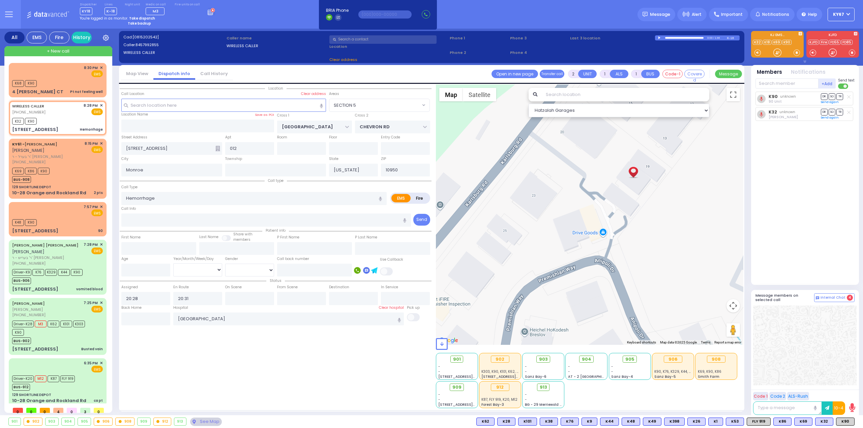
select select "SECTION 5"
drag, startPoint x: 658, startPoint y: 209, endPoint x: 681, endPoint y: 184, distance: 33.4
click at [681, 184] on div at bounding box center [590, 215] width 308 height 260
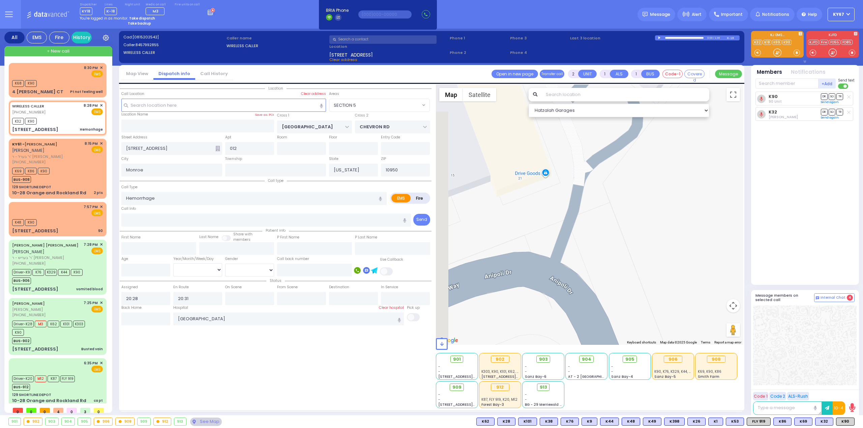
drag, startPoint x: 553, startPoint y: 225, endPoint x: 686, endPoint y: 269, distance: 140.2
click at [686, 269] on div at bounding box center [590, 215] width 308 height 260
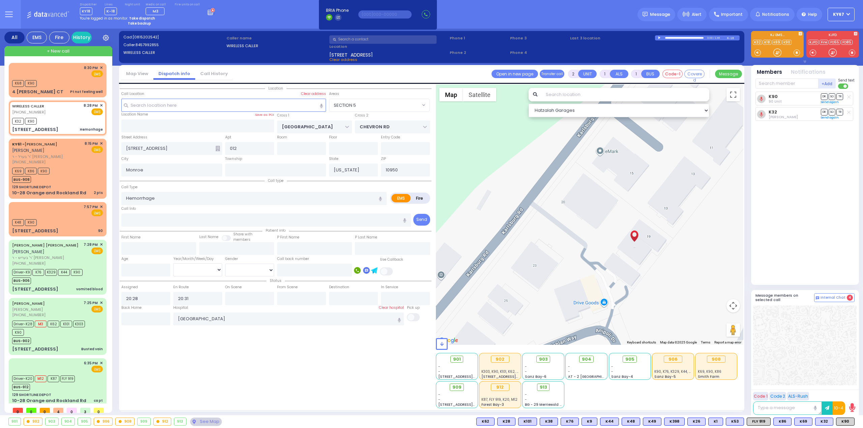
drag, startPoint x: 687, startPoint y: 193, endPoint x: 667, endPoint y: 271, distance: 80.0
click at [667, 271] on div at bounding box center [590, 215] width 308 height 260
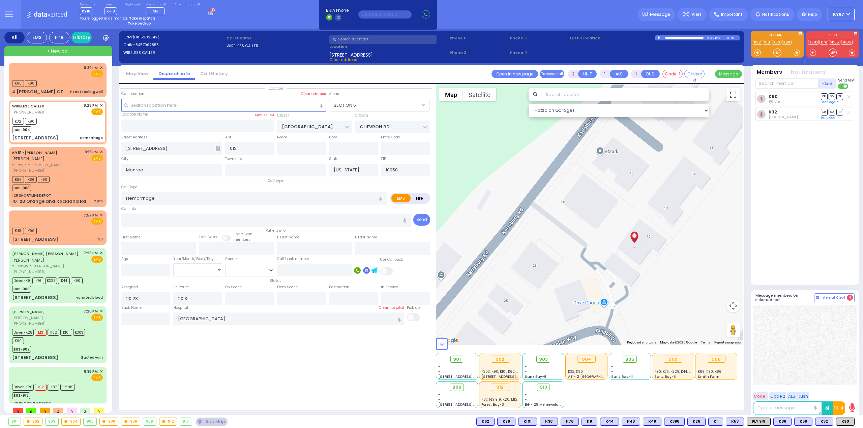
select select
radio input "true"
select select
select select "Hatzalah Garages"
select select "SECTION 5"
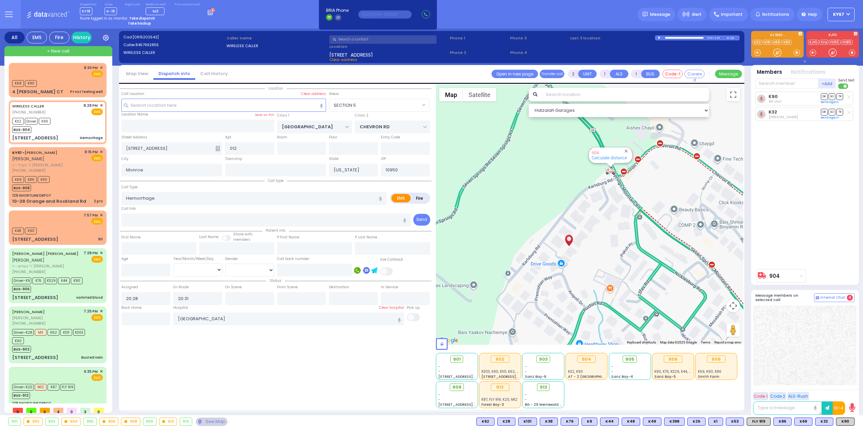
select select
radio input "true"
select select
select select "Hatzalah Garages"
select select "SECTION 5"
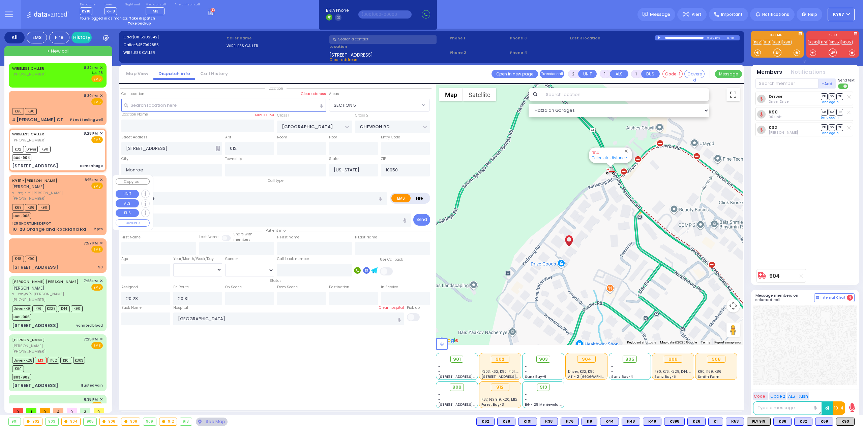
click at [53, 217] on div "K69 K86 K90 BUS-908" at bounding box center [33, 210] width 42 height 17
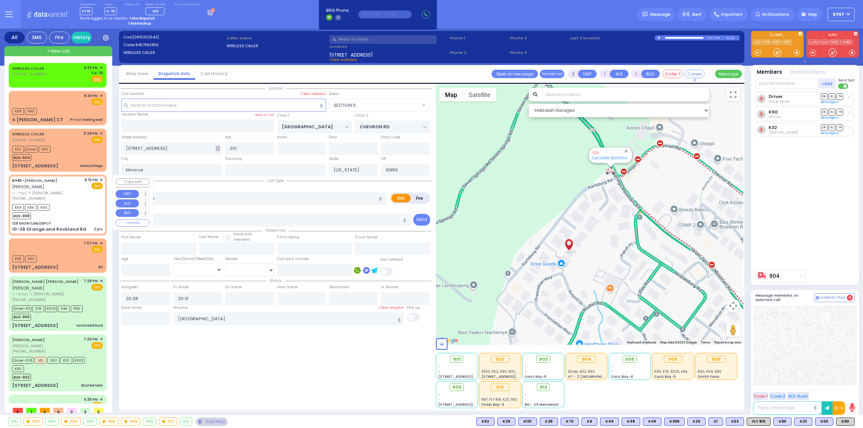
select select
type input "2 pts"
radio input "true"
type input "ARON ZEV"
type input "POLACHECK"
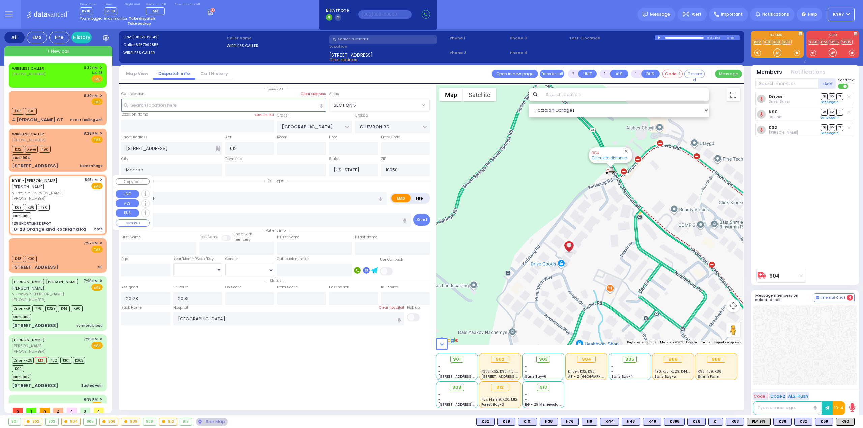
select select
type input "20:15"
type input "20:17"
type input "New York Presbyterian Hospital- Columbia Campus"
select select "Hatzalah Garages"
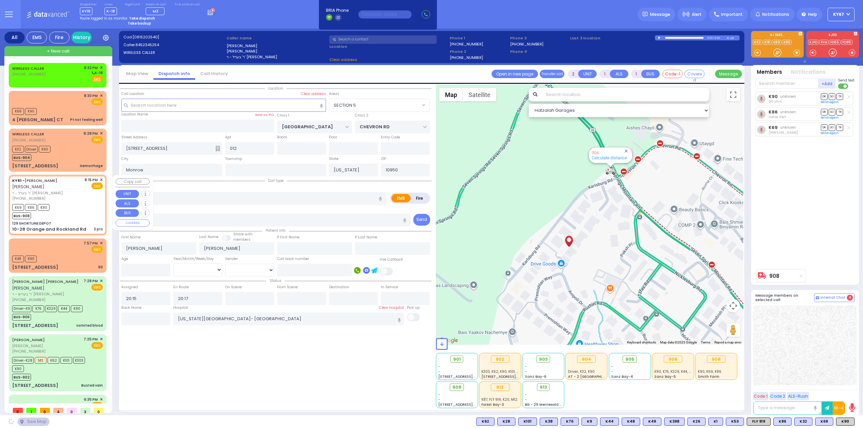
type input "129 SHORTLINE DEPOT"
type input "10-28 Orange and Rockland Rd"
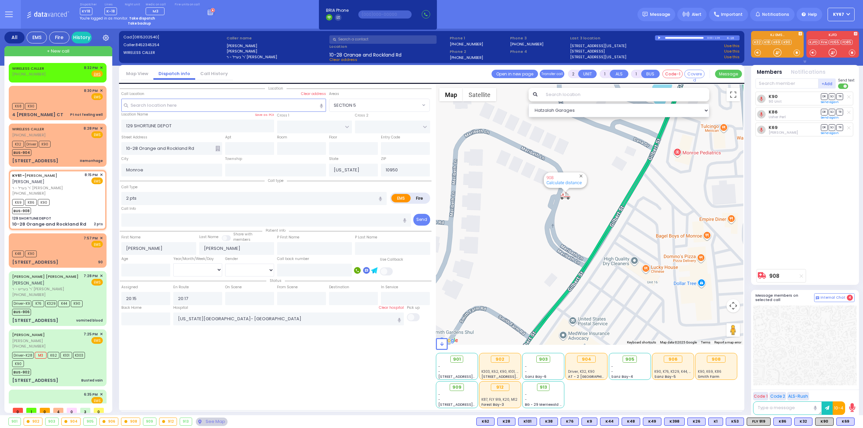
drag, startPoint x: 591, startPoint y: 225, endPoint x: 605, endPoint y: 256, distance: 34.7
click at [605, 256] on div "908 Calculate distance" at bounding box center [590, 215] width 308 height 260
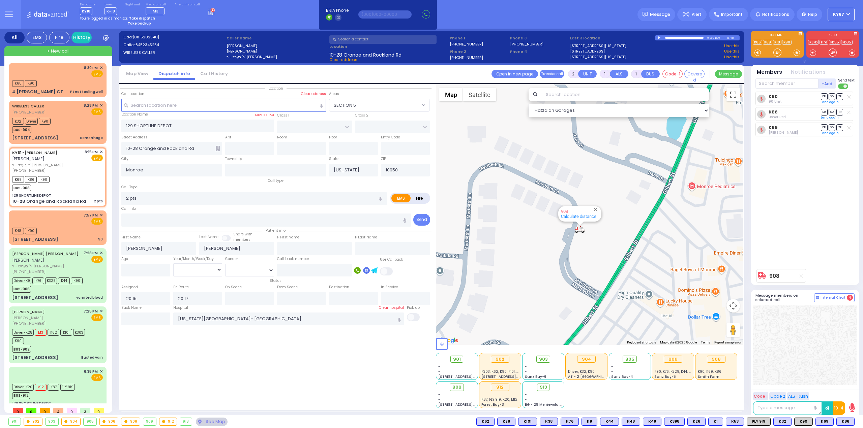
click at [313, 370] on div "Location All areas" at bounding box center [276, 247] width 312 height 324
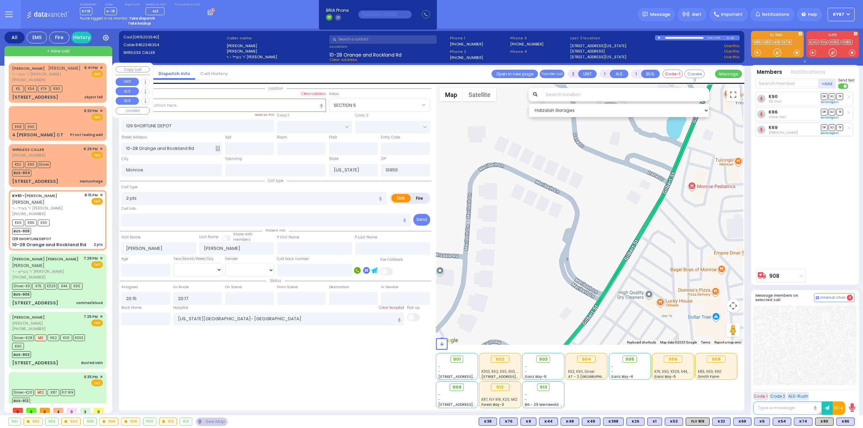
click at [84, 82] on div "8:41 PM ✕ EMS" at bounding box center [93, 74] width 19 height 18
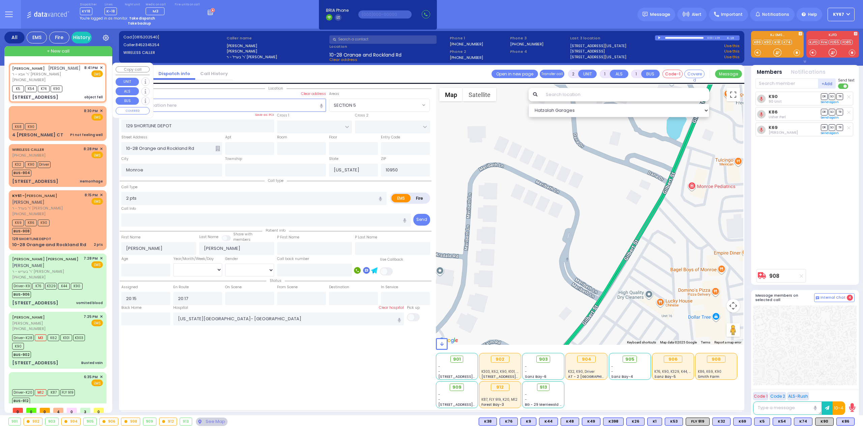
select select
type input "object fell"
radio input "true"
type input "MRS."
type input "GOLDBERGER"
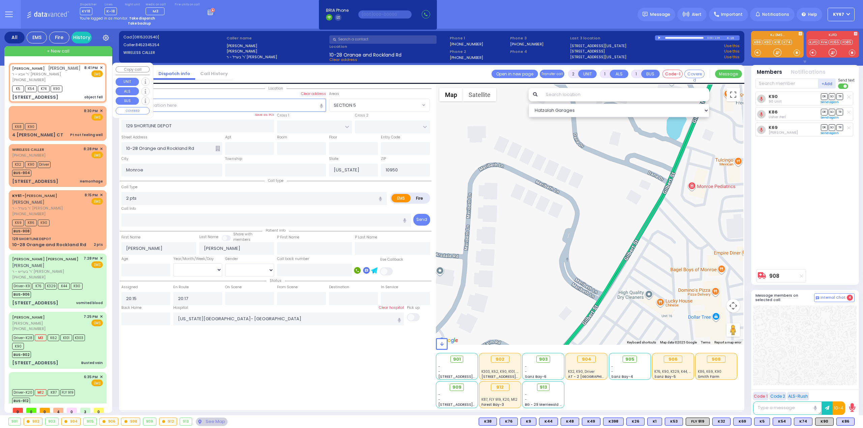
select select
type input "20:41"
type input "20:43"
type input "FILLMORE COURT"
type input "11 FILLMORE CT"
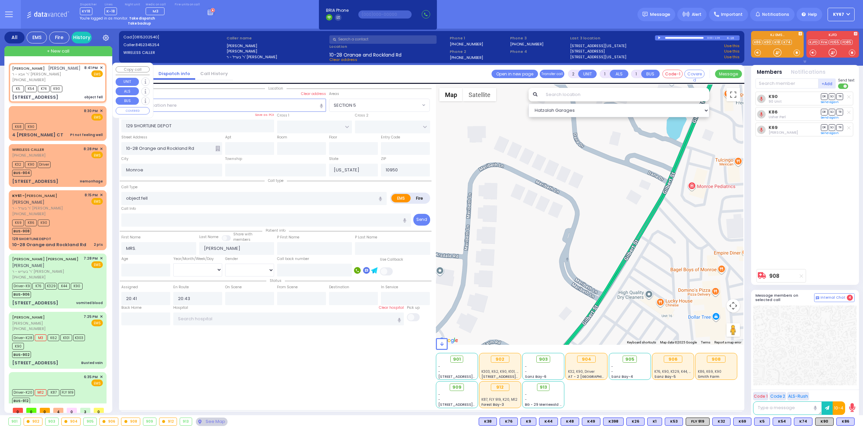
type input "202"
select select "Hatzalah Garages"
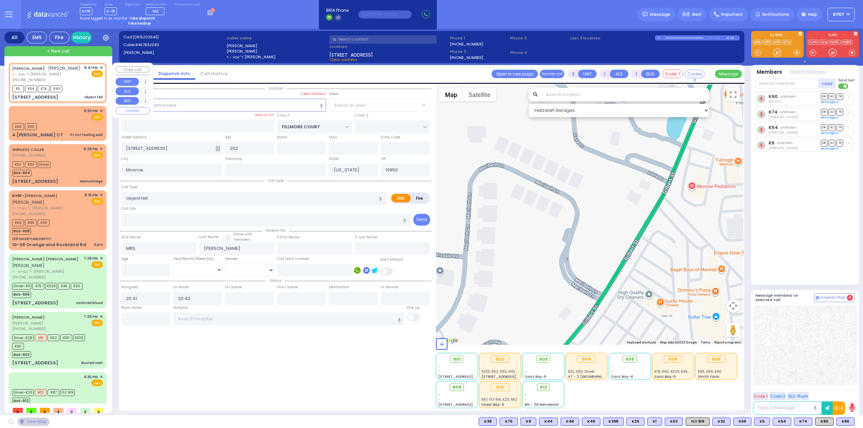
select select "SECTION 2"
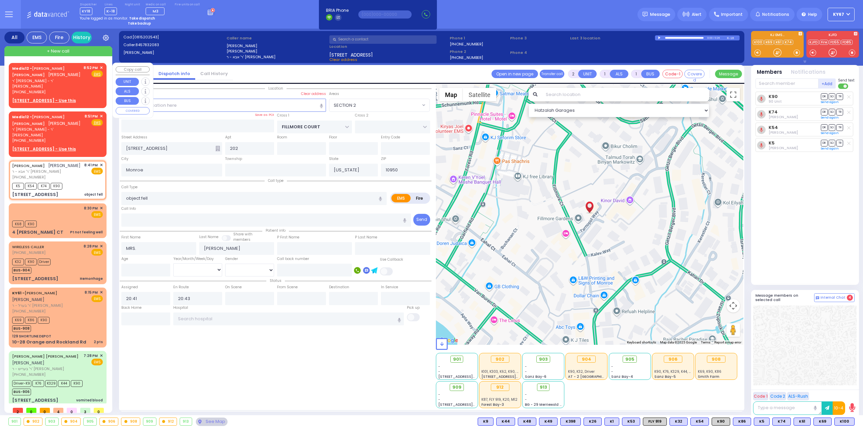
select select "SECTION 2"
select select
click at [3, 11] on button at bounding box center [9, 14] width 24 height 29
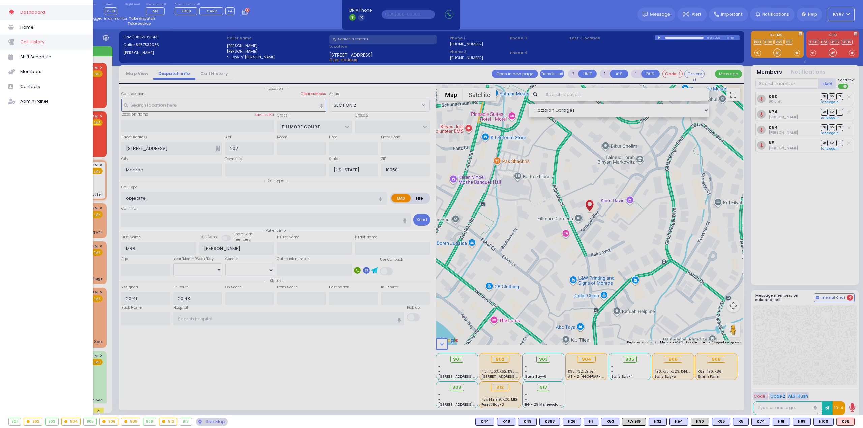
click at [39, 44] on span "Call History" at bounding box center [52, 42] width 64 height 9
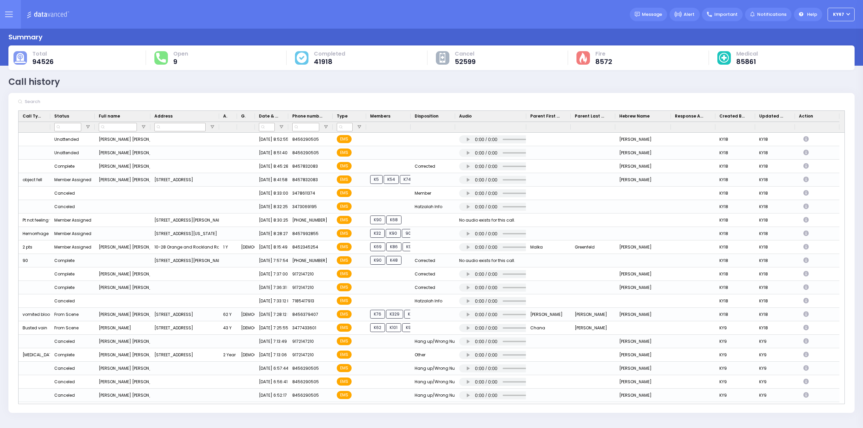
click at [8, 19] on button at bounding box center [9, 14] width 24 height 29
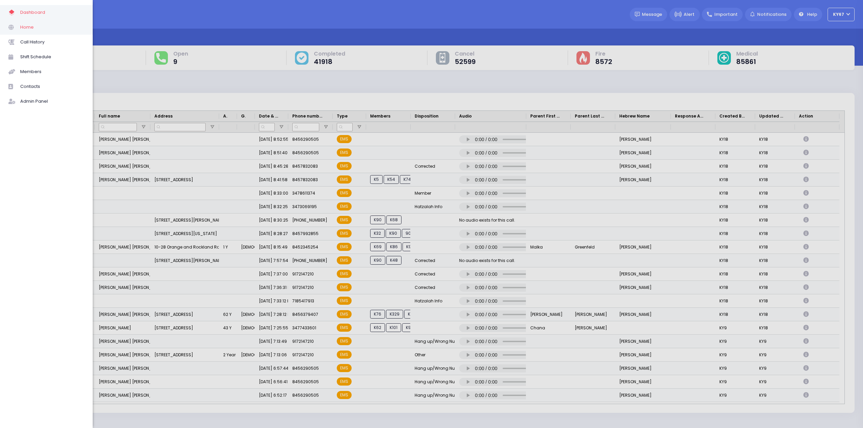
click at [15, 24] on span at bounding box center [14, 27] width 12 height 9
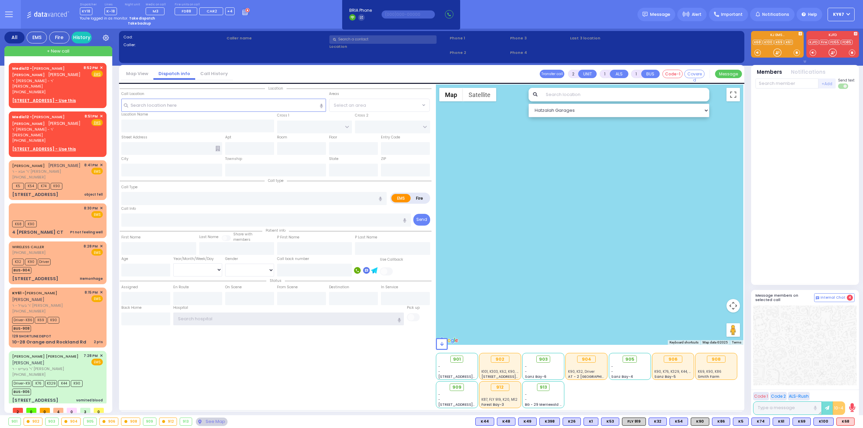
type input "Ky67"
click at [8, 13] on icon at bounding box center [9, 14] width 8 height 8
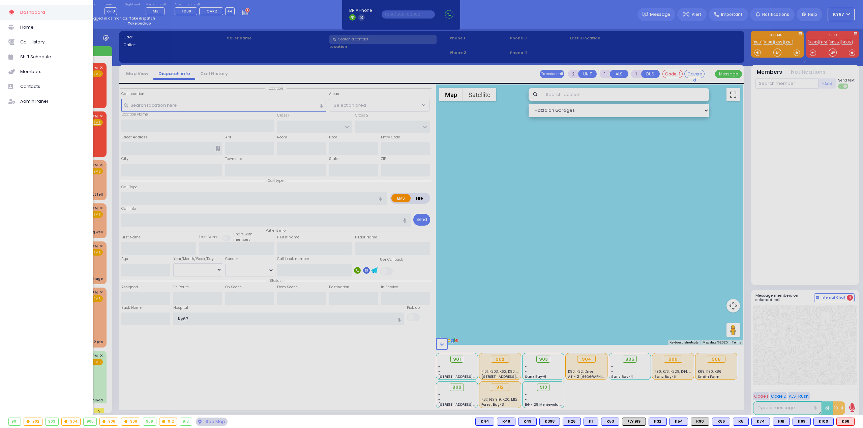
click at [135, 351] on div at bounding box center [431, 214] width 863 height 428
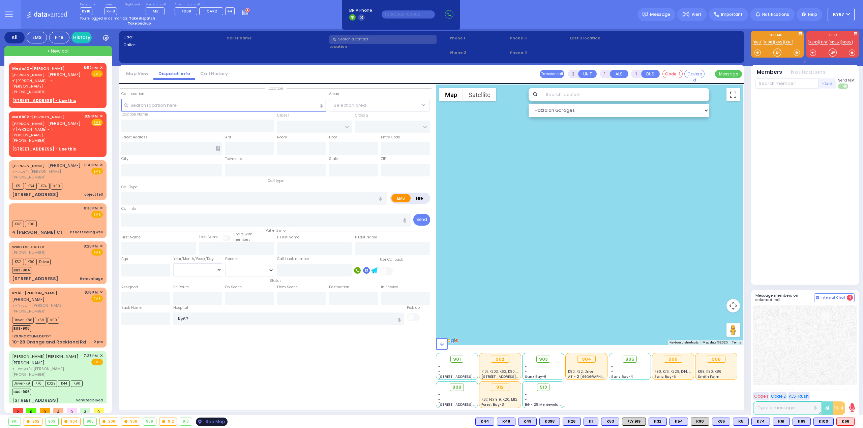
click at [205, 424] on div "See Map" at bounding box center [212, 422] width 32 height 8
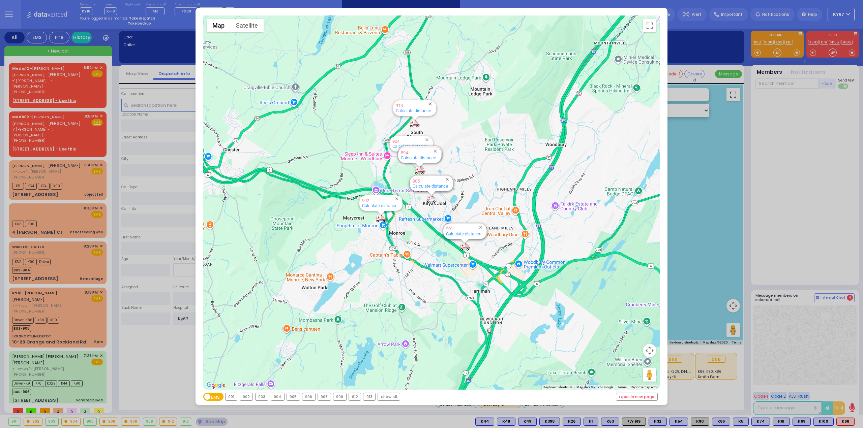
click at [231, 398] on div "901" at bounding box center [231, 396] width 12 height 7
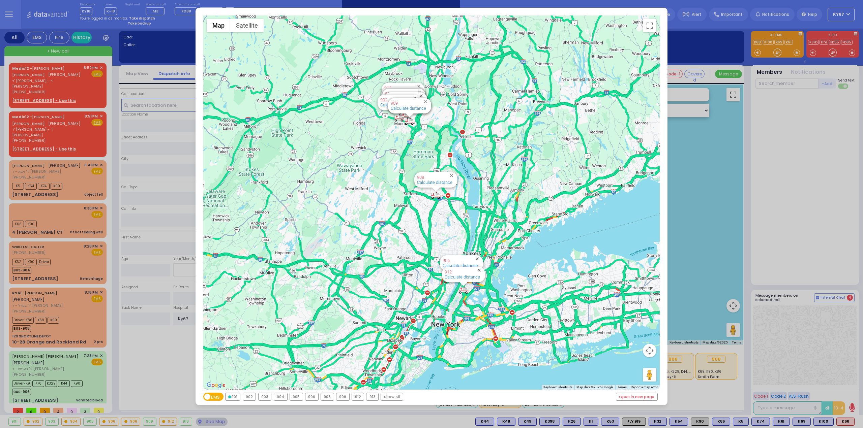
click at [231, 397] on div "901" at bounding box center [232, 396] width 15 height 7
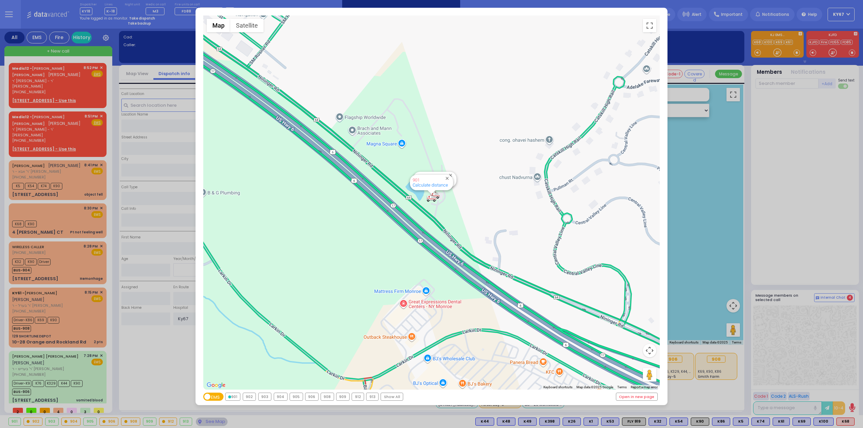
click at [250, 399] on div "902" at bounding box center [249, 396] width 13 height 7
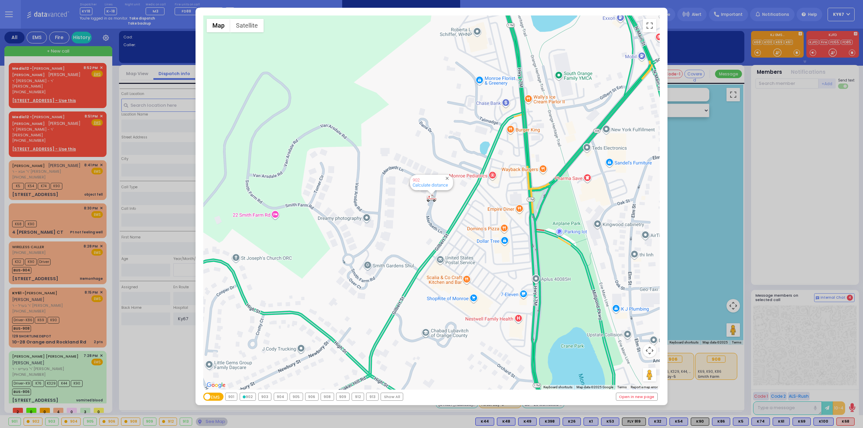
click at [268, 398] on div "903" at bounding box center [264, 396] width 13 height 7
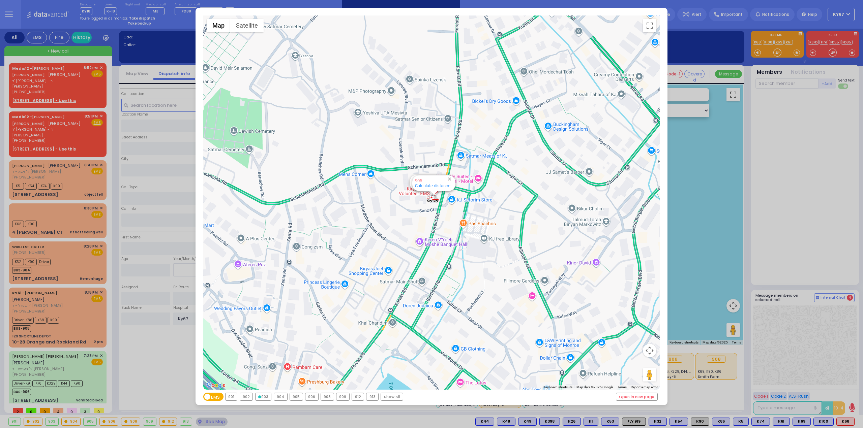
click at [283, 398] on div "904" at bounding box center [280, 396] width 13 height 7
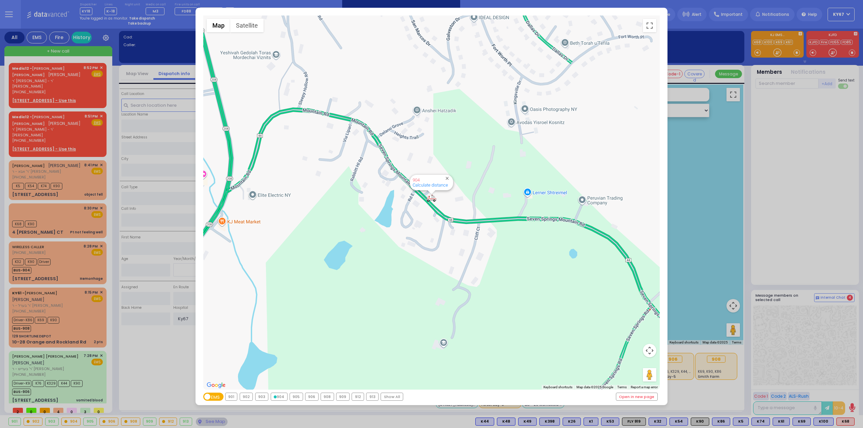
click at [295, 397] on div "905" at bounding box center [296, 396] width 13 height 7
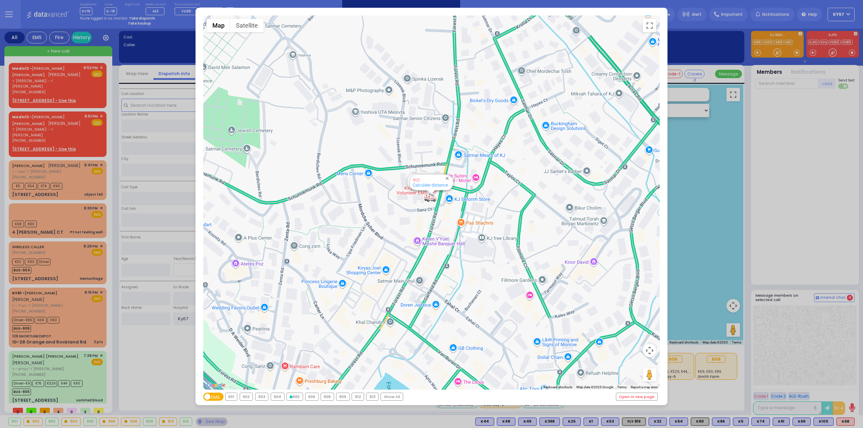
click at [314, 396] on div "906" at bounding box center [311, 396] width 13 height 7
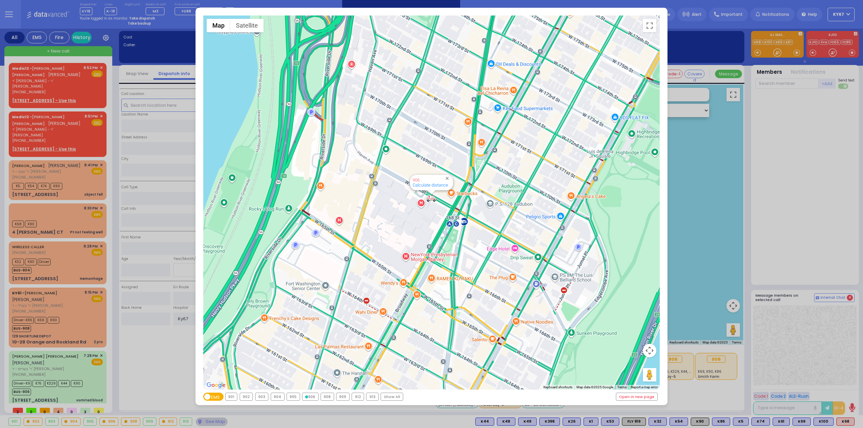
click at [324, 396] on div "908" at bounding box center [327, 396] width 13 height 7
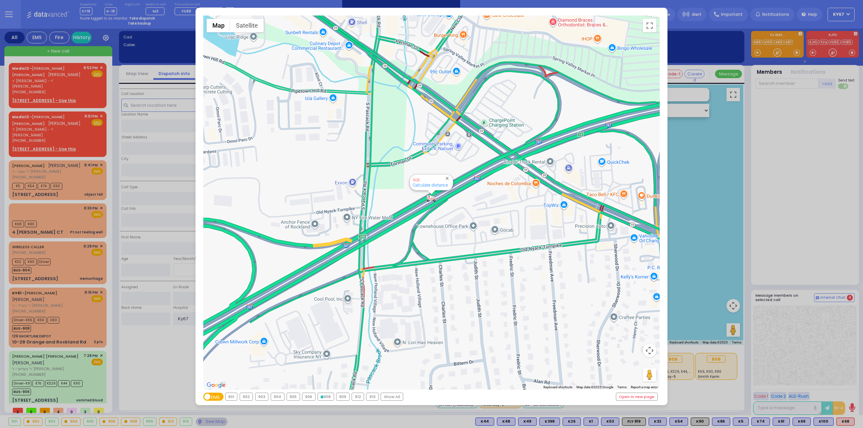
click at [339, 396] on div "909" at bounding box center [342, 396] width 13 height 7
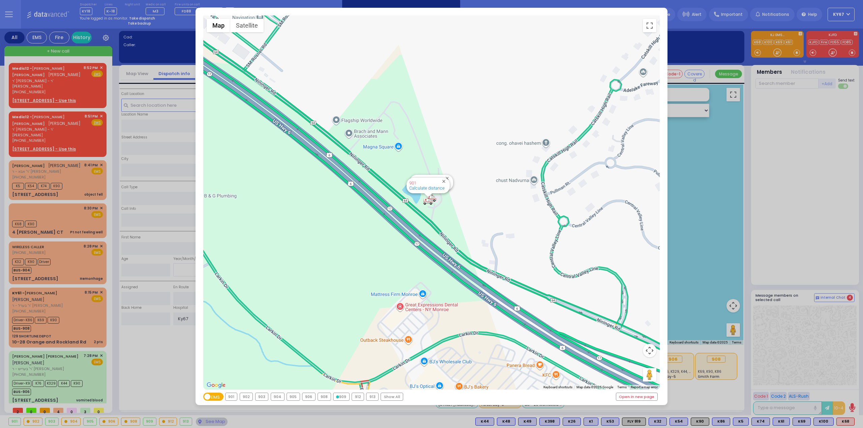
click at [353, 398] on div "912" at bounding box center [358, 396] width 12 height 7
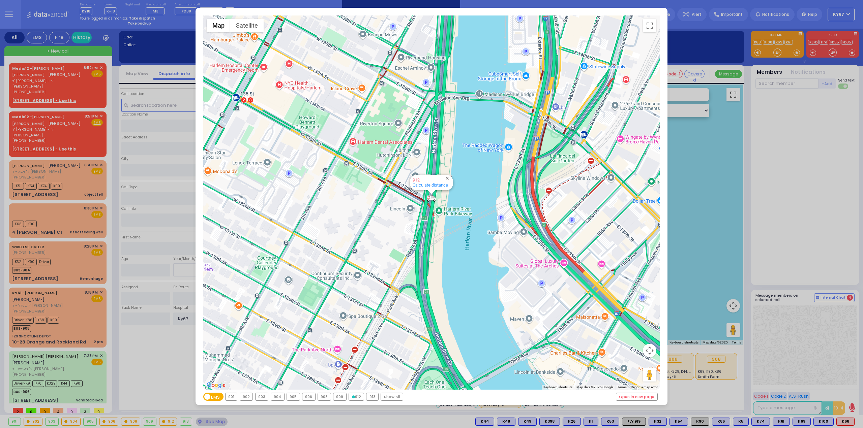
click at [370, 400] on div "913" at bounding box center [372, 396] width 12 height 7
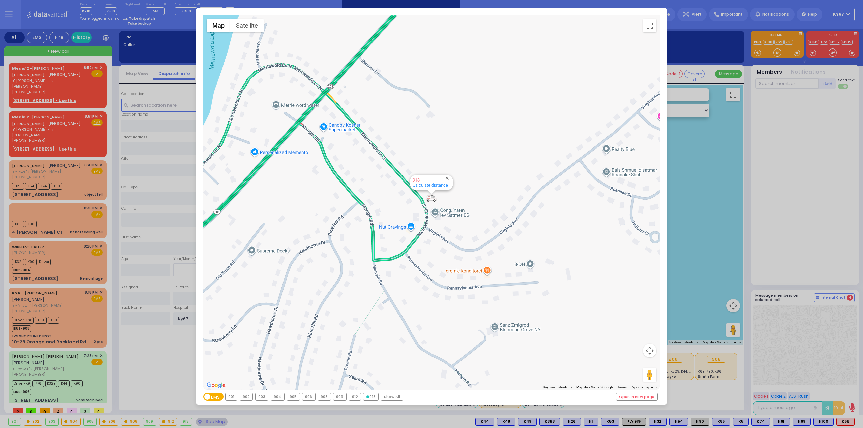
click at [190, 366] on div "← Move left → Move right ↑ Move up ↓ Move down + Zoom in - Zoom out Home Jump l…" at bounding box center [431, 214] width 863 height 428
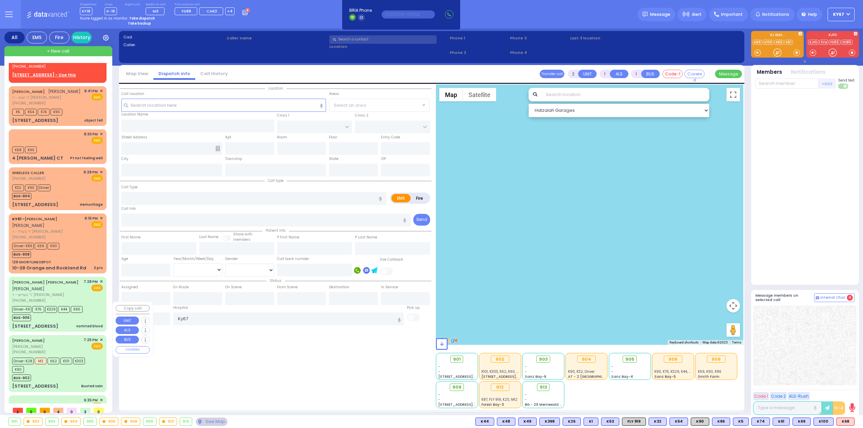
scroll to position [99, 0]
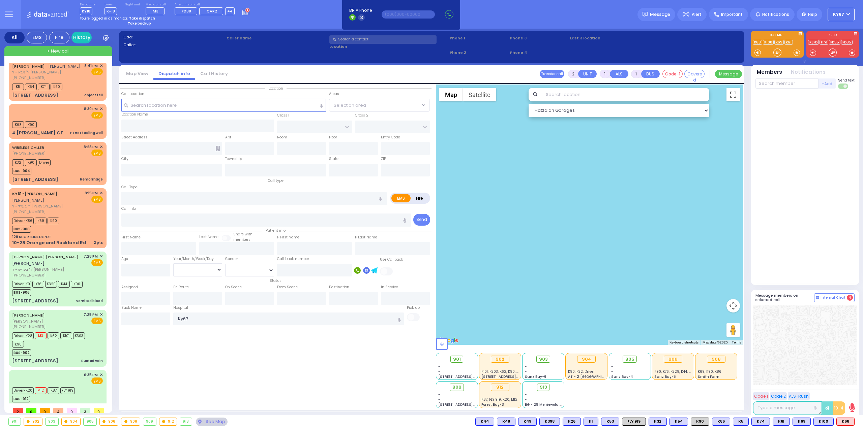
click at [218, 379] on div "Location State ZIP" at bounding box center [276, 247] width 312 height 324
drag, startPoint x: 200, startPoint y: 318, endPoint x: 122, endPoint y: 327, distance: 79.0
click at [122, 327] on div "Location State ZIP" at bounding box center [276, 247] width 312 height 324
click at [144, 366] on div "Location State ZIP" at bounding box center [276, 247] width 312 height 324
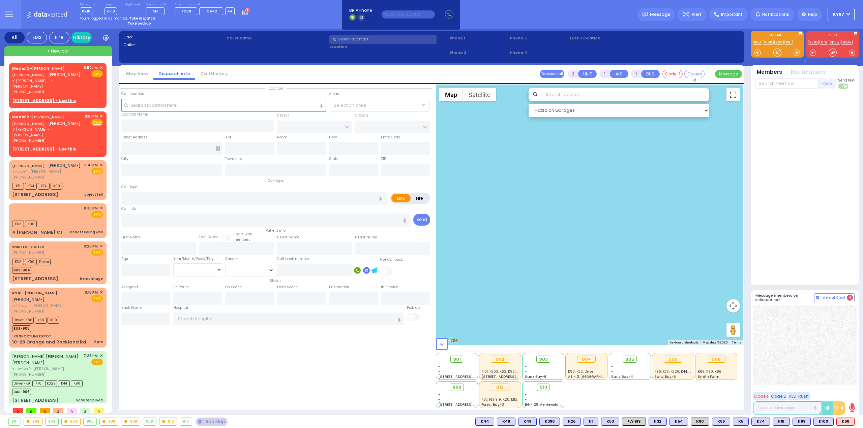
click at [198, 368] on div "Location State ZIP" at bounding box center [276, 247] width 312 height 324
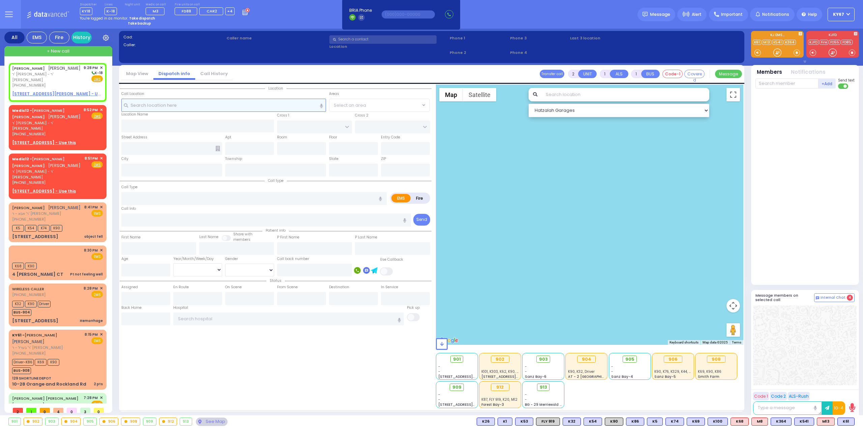
select select
radio input "true"
type input "[PERSON_NAME]"
select select
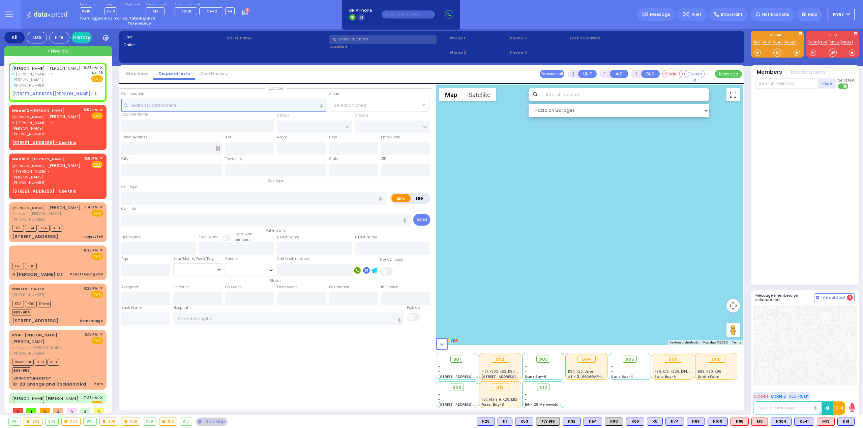
type input "21:28"
select select "Hatzalah Garages"
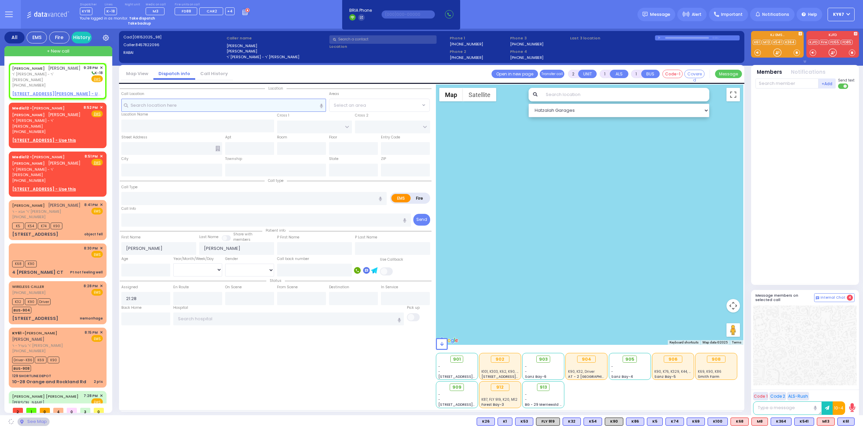
select select
radio input "true"
select select
select select "Hatzalah Garages"
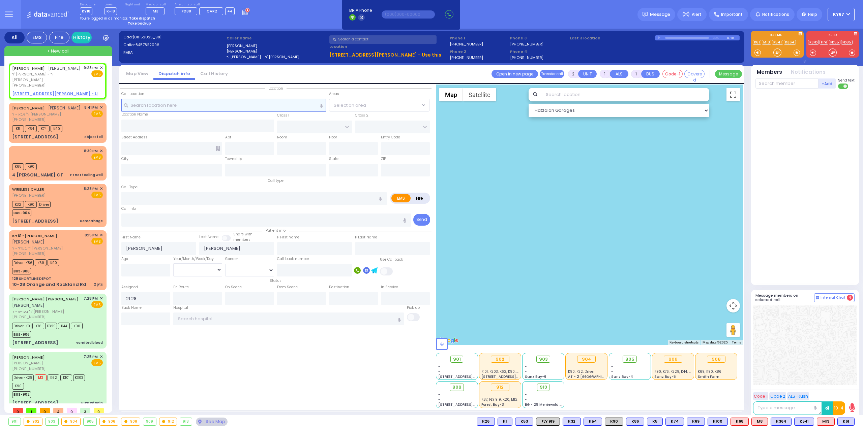
select select
radio input "true"
select select
select select "Hatzalah Garages"
